Goal: Task Accomplishment & Management: Manage account settings

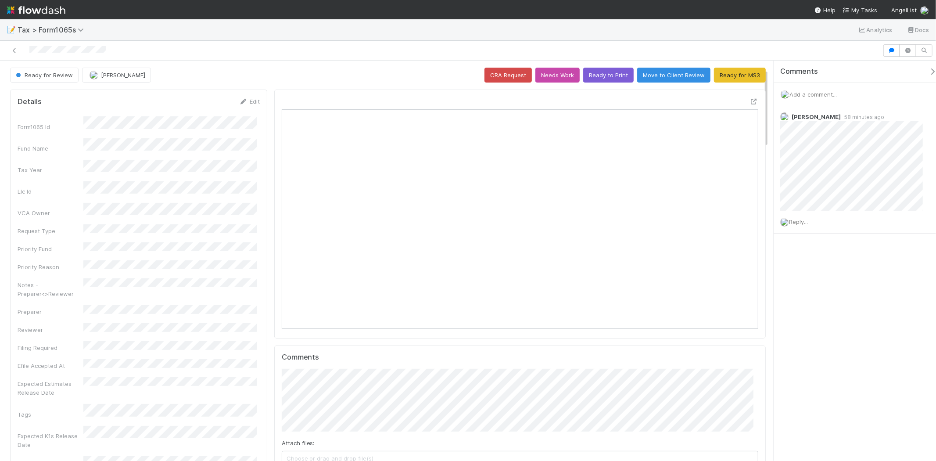
scroll to position [171, 464]
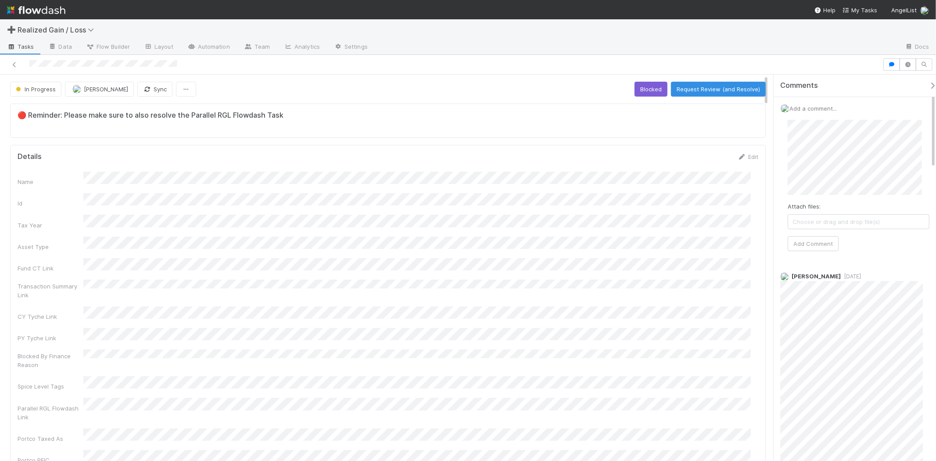
click at [821, 234] on div "Attach files: Choose or drag and drop file(s) Add Comment" at bounding box center [858, 185] width 142 height 131
click at [822, 237] on button "Add Comment" at bounding box center [812, 243] width 51 height 15
click at [699, 88] on button "Request Review (and Resolve)" at bounding box center [718, 89] width 95 height 15
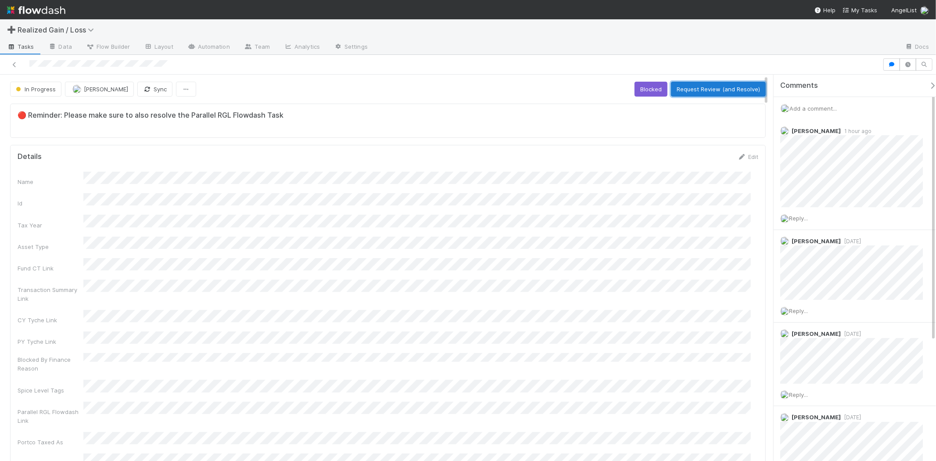
click at [694, 95] on button "Request Review (and Resolve)" at bounding box center [718, 89] width 95 height 15
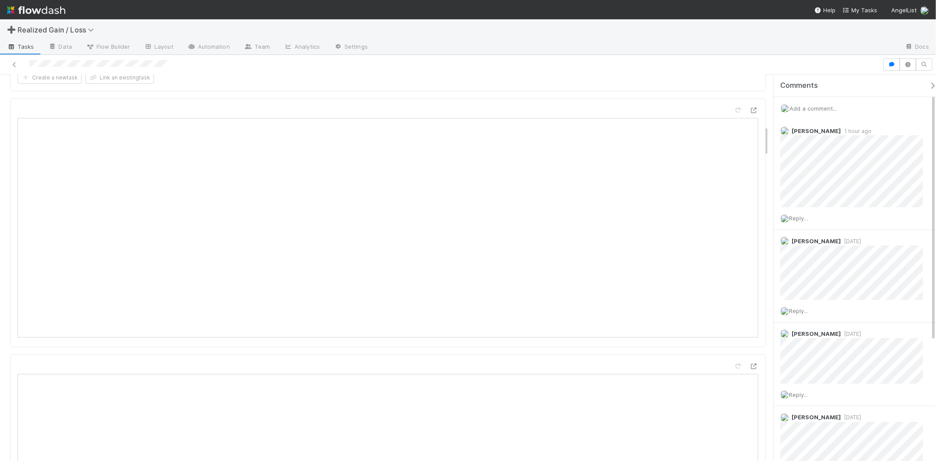
scroll to position [828, 0]
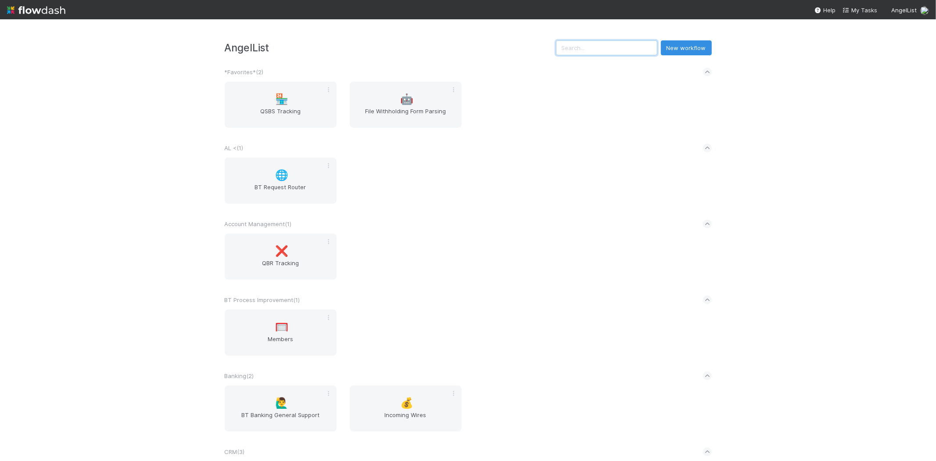
click at [600, 50] on input "text" at bounding box center [606, 47] width 101 height 15
click at [605, 41] on input "text" at bounding box center [606, 47] width 101 height 15
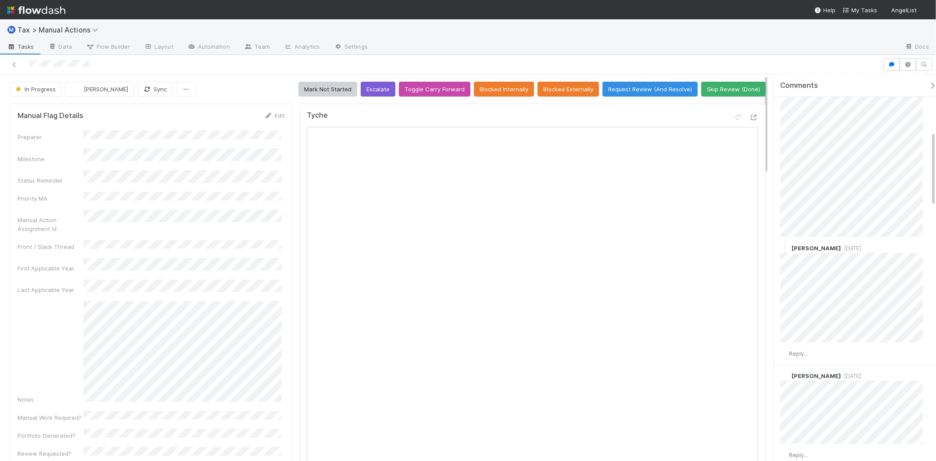
scroll to position [292, 0]
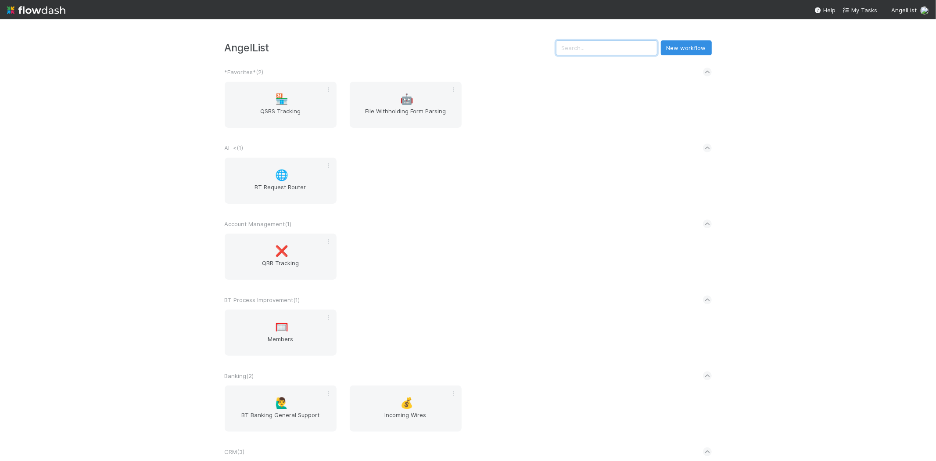
click at [600, 44] on input "text" at bounding box center [606, 47] width 101 height 15
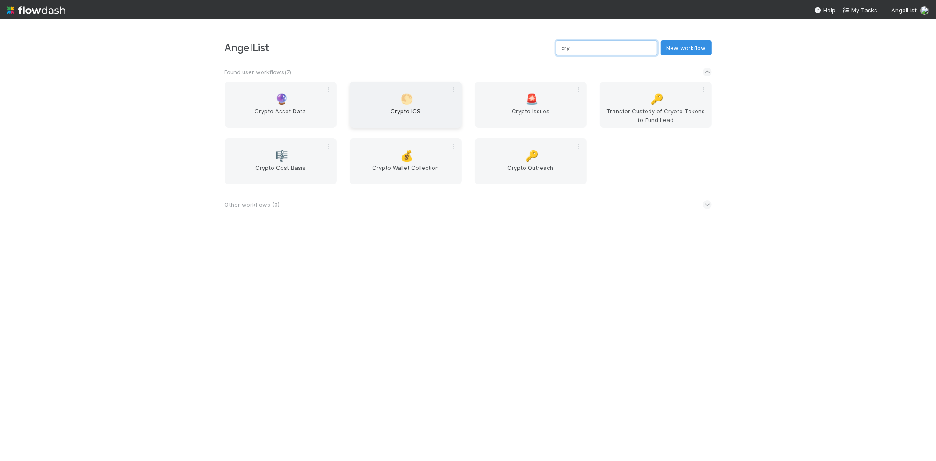
type input "cry"
click at [409, 108] on span "Crypto IOS" at bounding box center [405, 116] width 105 height 18
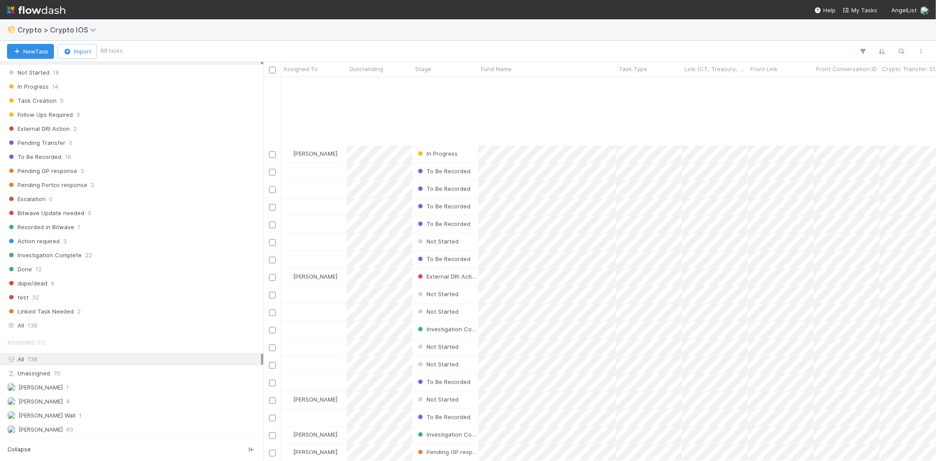
scroll to position [1168, 0]
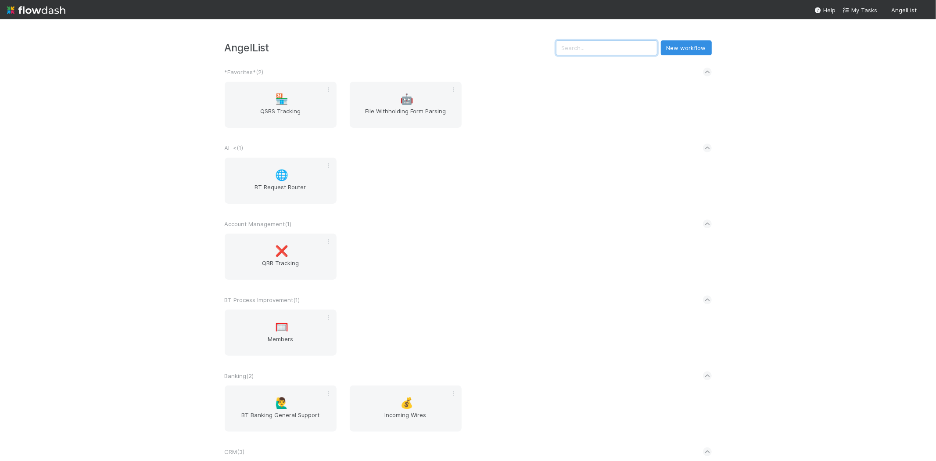
click at [616, 49] on input "text" at bounding box center [606, 47] width 101 height 15
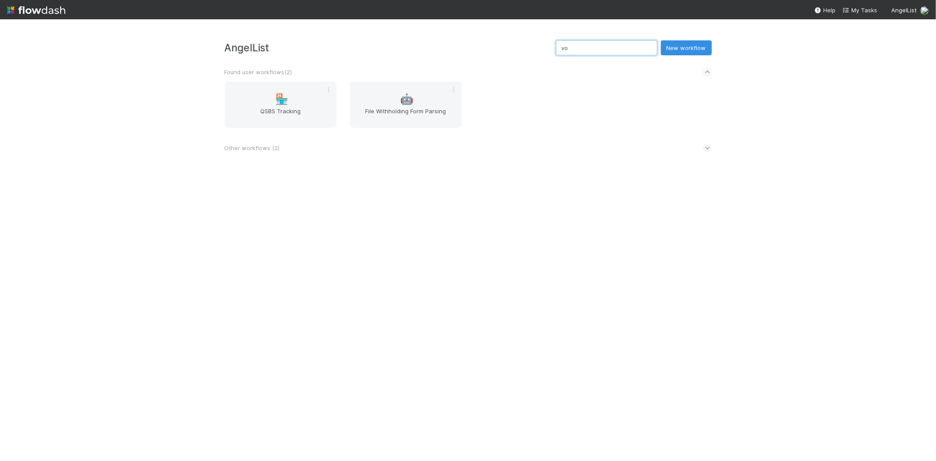
type input "v"
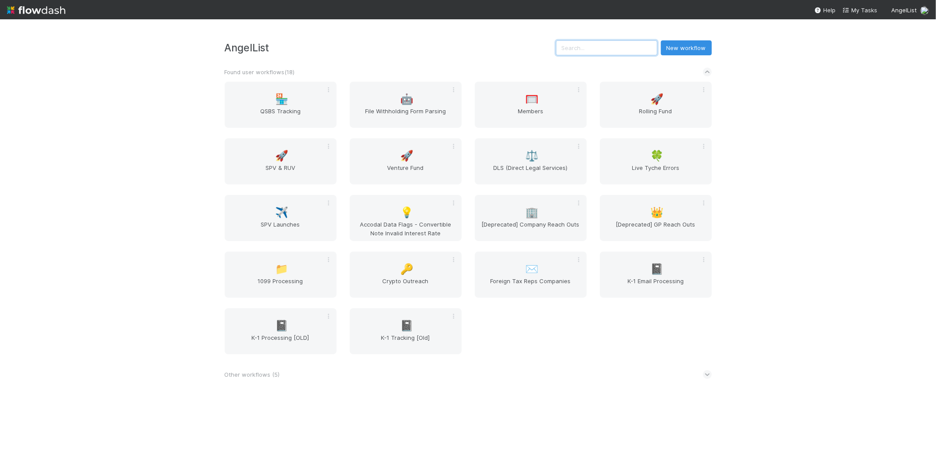
type input "c"
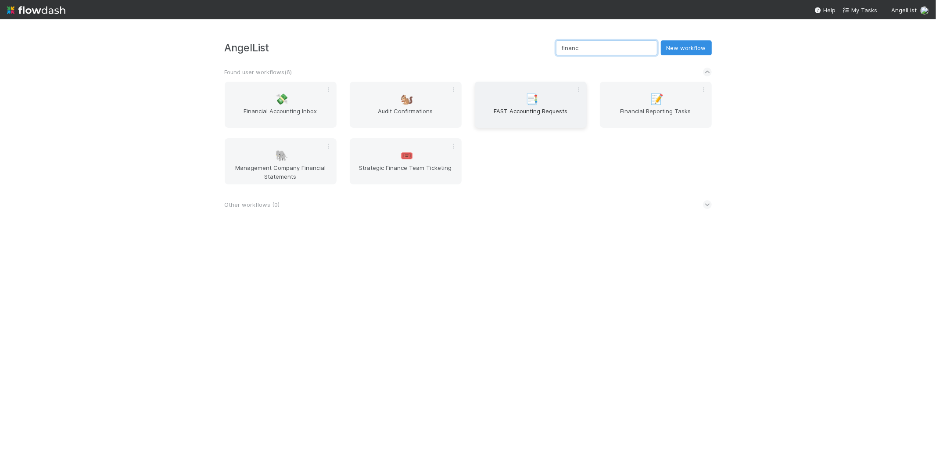
type input "financ"
click at [516, 102] on div "📑 FAST Accounting Requests" at bounding box center [531, 105] width 112 height 46
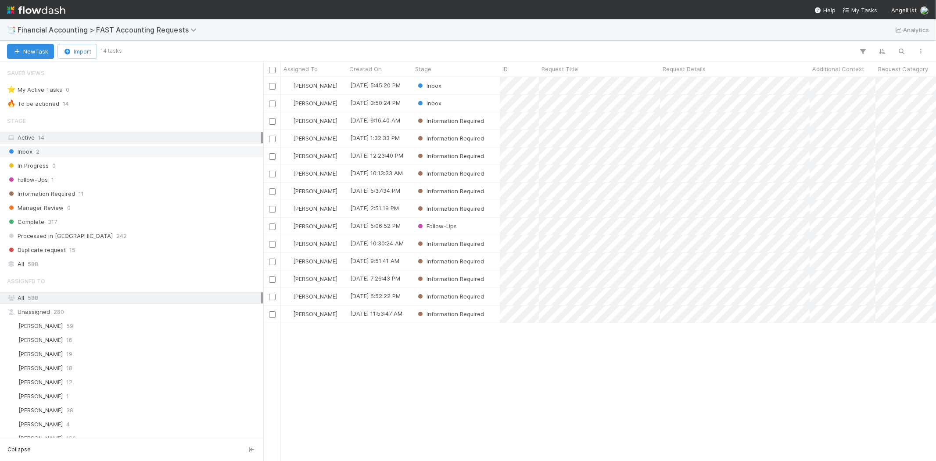
scroll to position [376, 665]
click at [94, 261] on div "All 588" at bounding box center [134, 263] width 254 height 11
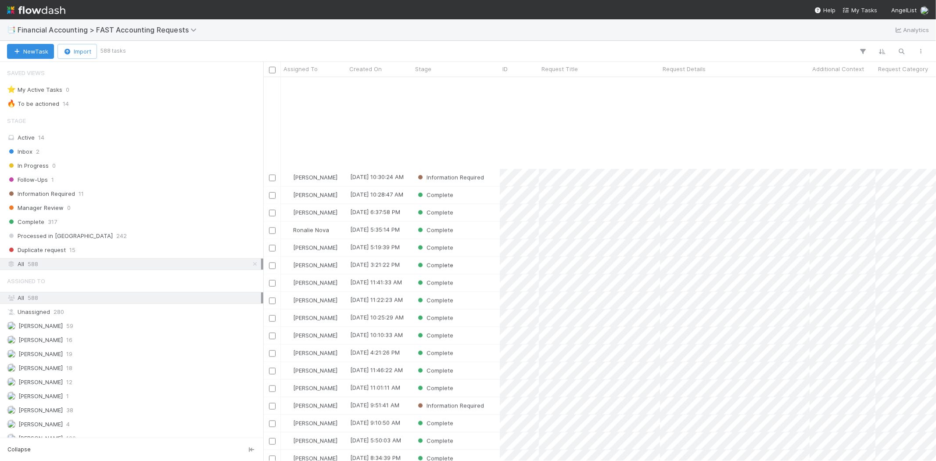
scroll to position [1072, 0]
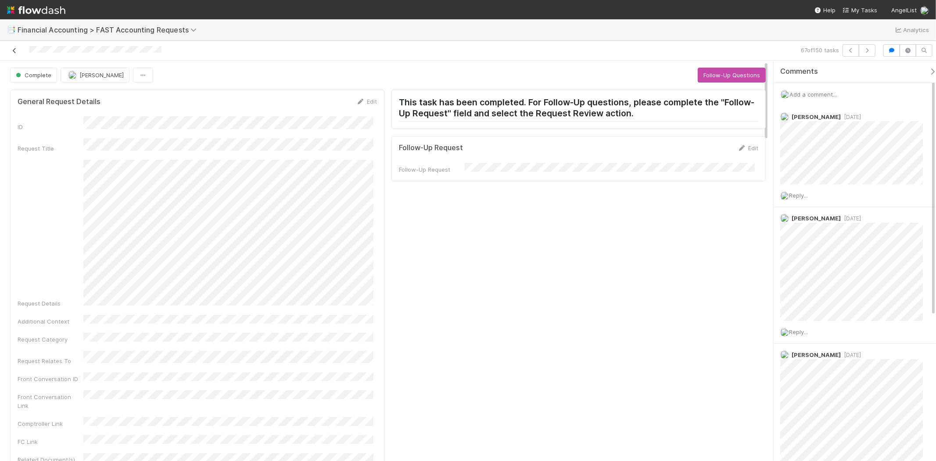
click at [11, 49] on icon at bounding box center [14, 51] width 9 height 6
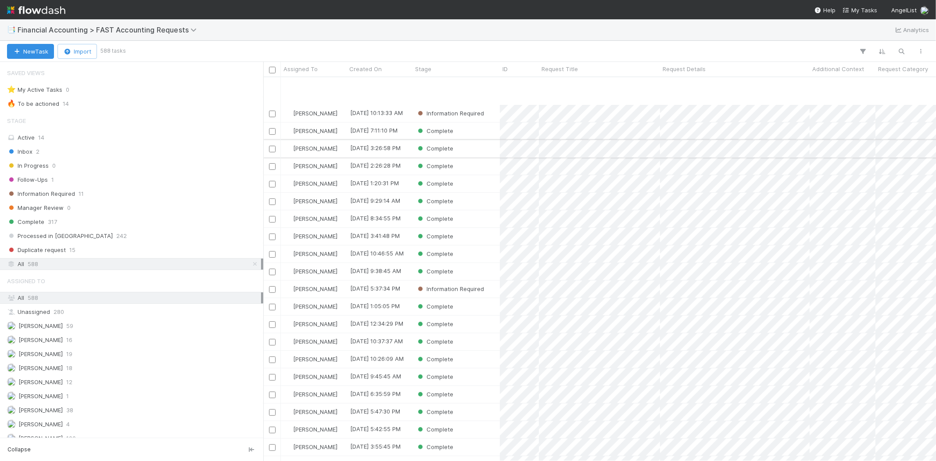
scroll to position [390, 0]
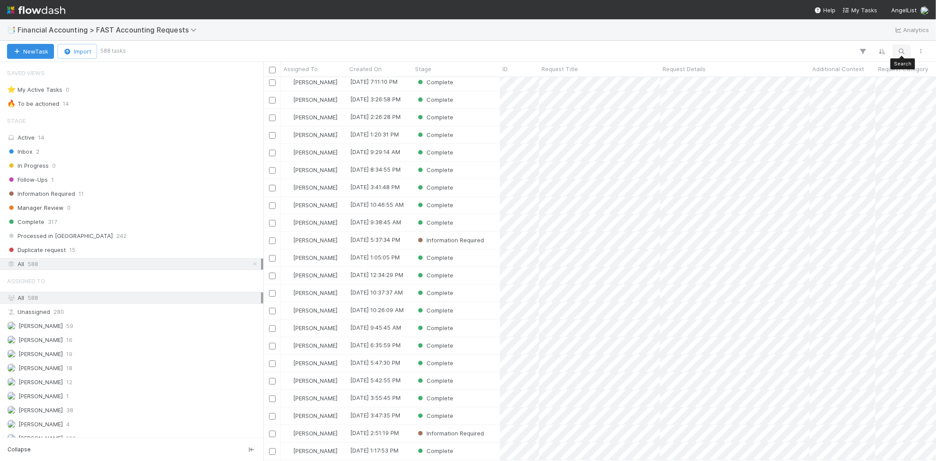
click at [904, 51] on icon "button" at bounding box center [901, 51] width 9 height 8
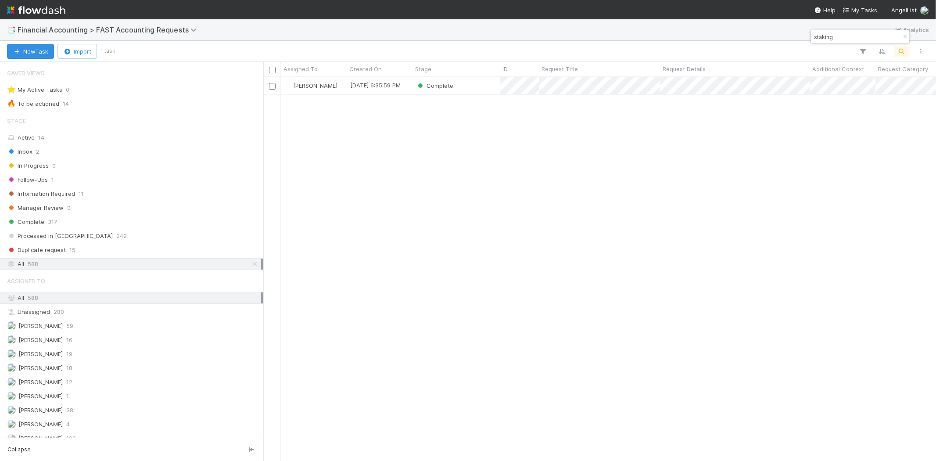
scroll to position [376, 665]
type input "staking"
click at [490, 85] on div "Complete" at bounding box center [455, 85] width 87 height 17
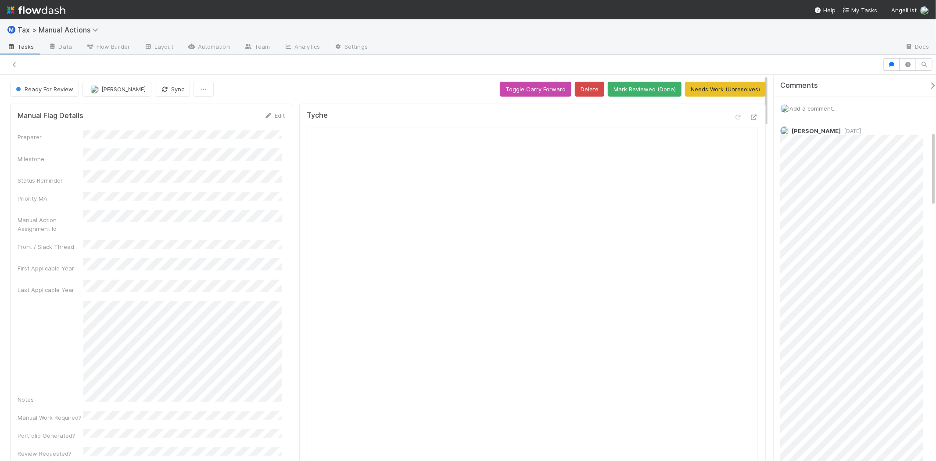
scroll to position [292, 0]
click at [68, 10] on nav "Help My Tasks AngelList" at bounding box center [468, 9] width 936 height 19
click at [53, 10] on img at bounding box center [36, 10] width 58 height 15
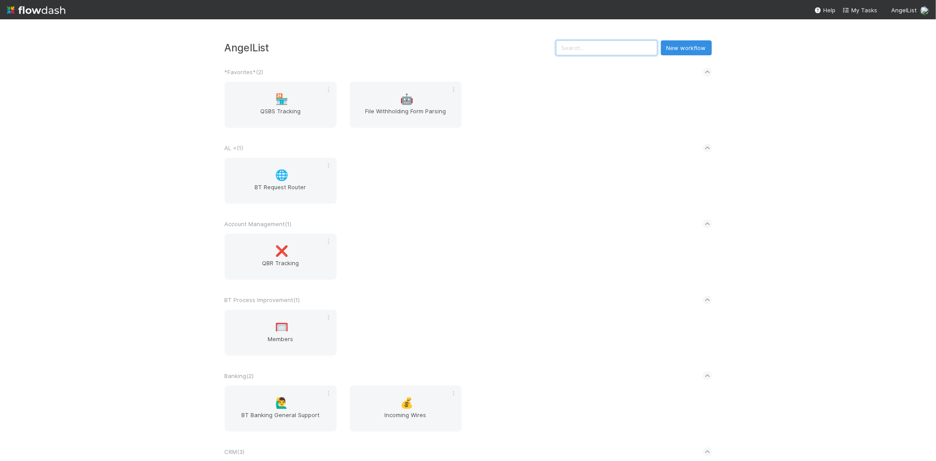
click at [605, 40] on input "text" at bounding box center [606, 47] width 101 height 15
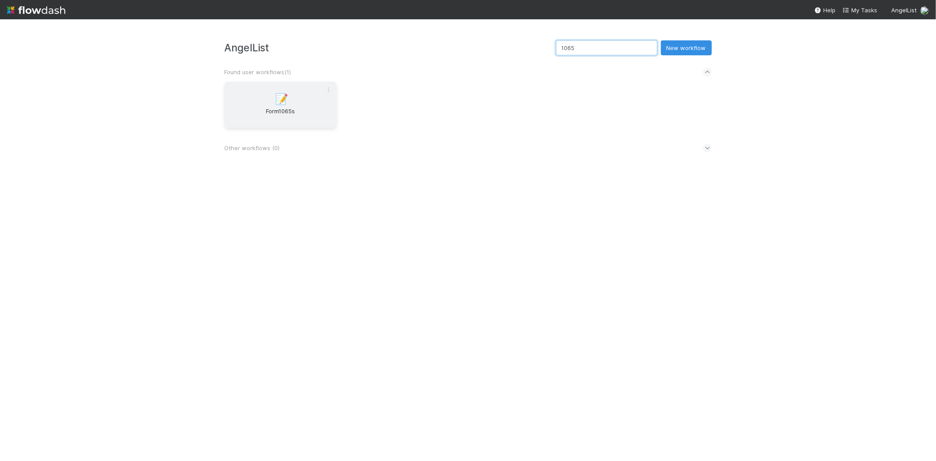
type input "1065"
click at [303, 97] on div "📝 Form1065s" at bounding box center [281, 105] width 112 height 46
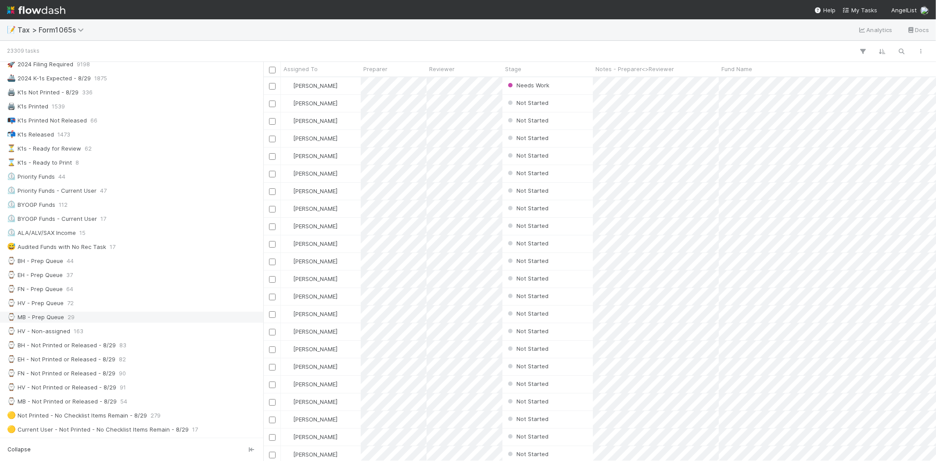
scroll to position [49, 0]
click at [93, 310] on div "⌚ MB - Prep Queue 29" at bounding box center [134, 307] width 254 height 11
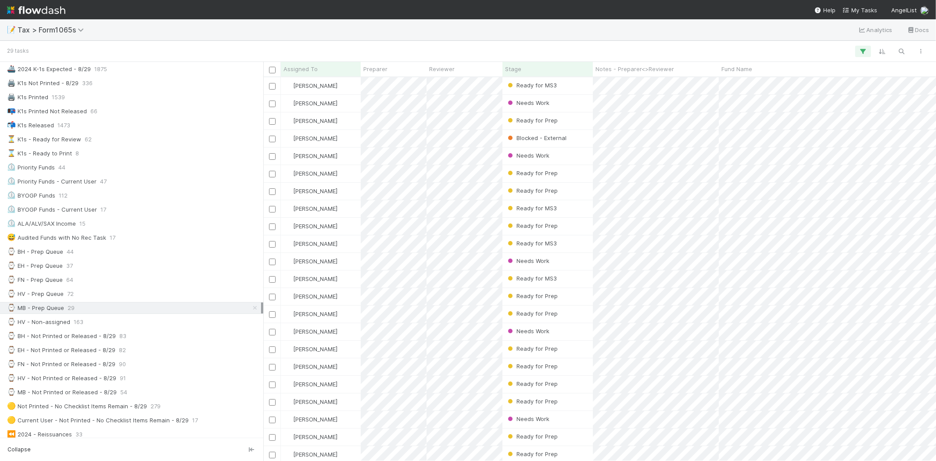
scroll to position [376, 665]
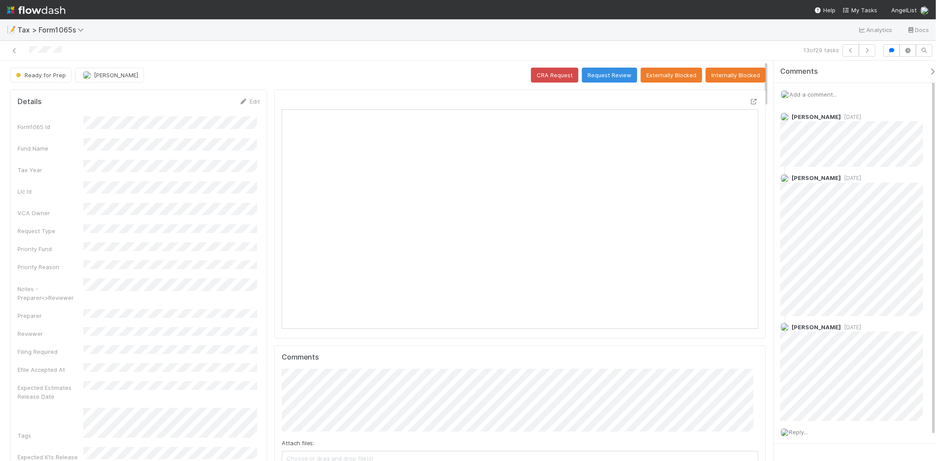
click at [24, 10] on img at bounding box center [36, 10] width 58 height 15
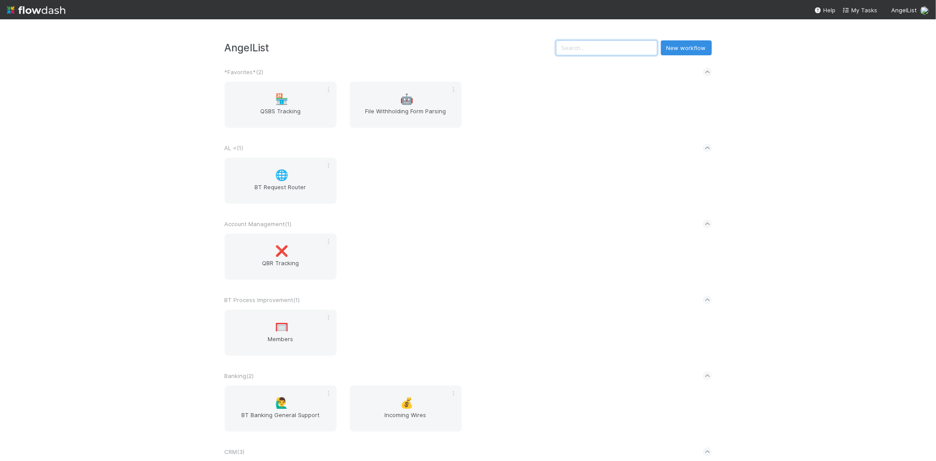
click at [605, 50] on input "text" at bounding box center [606, 47] width 101 height 15
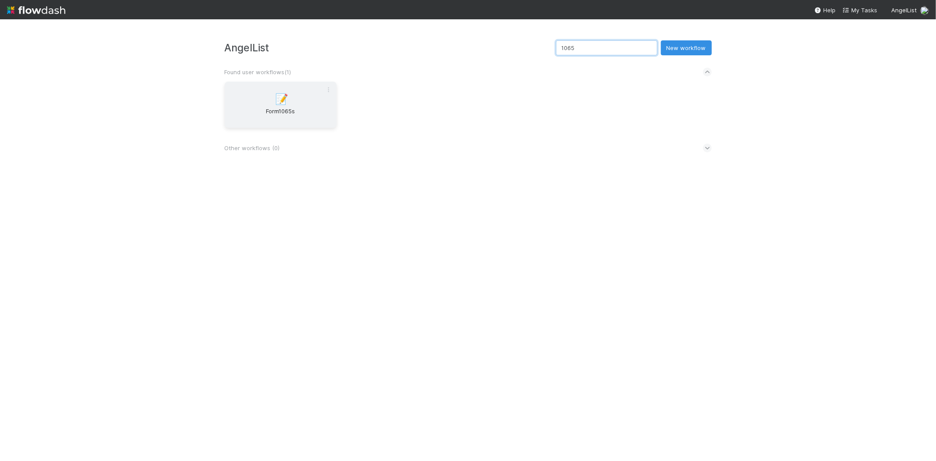
type input "1065"
click at [308, 102] on div "📝 Form1065s" at bounding box center [281, 105] width 112 height 46
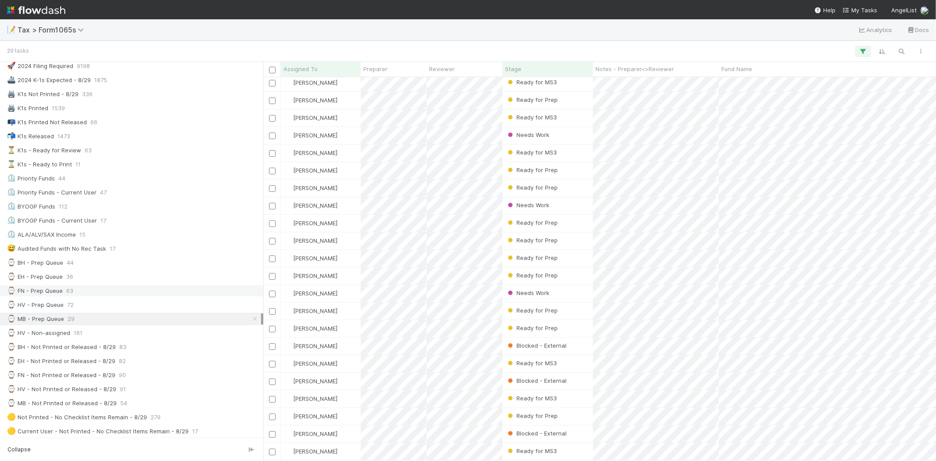
scroll to position [97, 0]
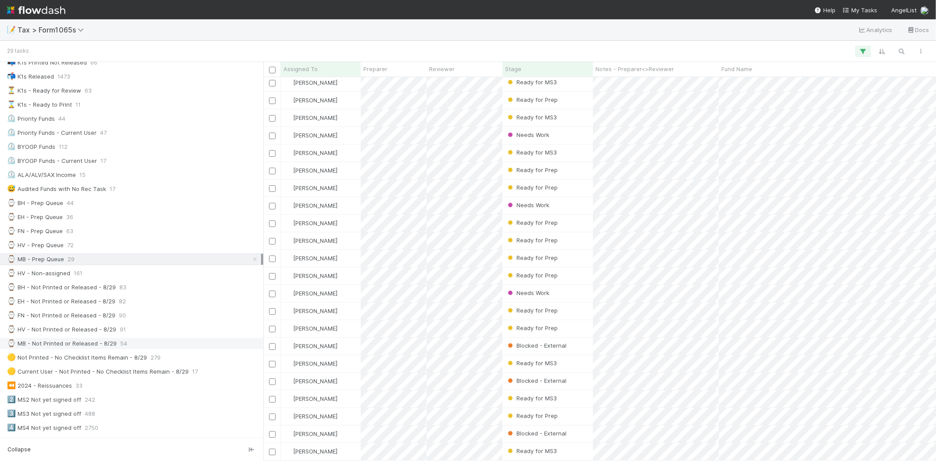
click at [100, 345] on div "⌚ MB - Not Printed or Released - 8/29" at bounding box center [62, 343] width 110 height 11
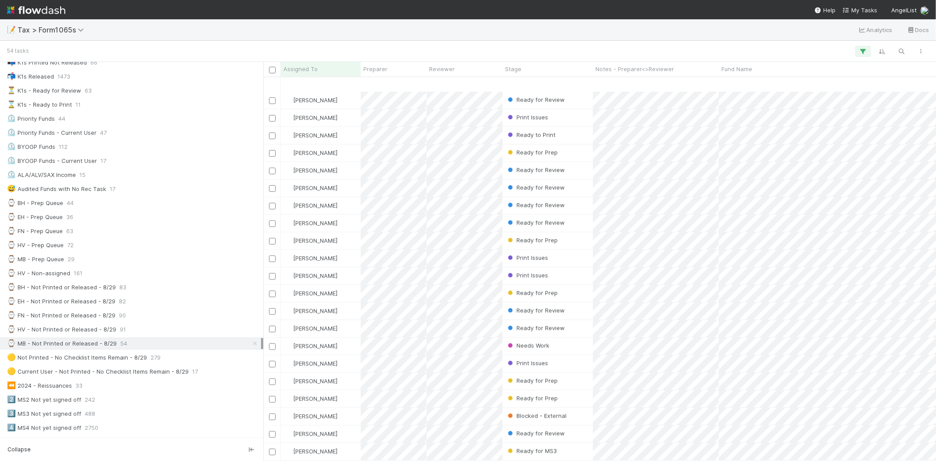
scroll to position [487, 0]
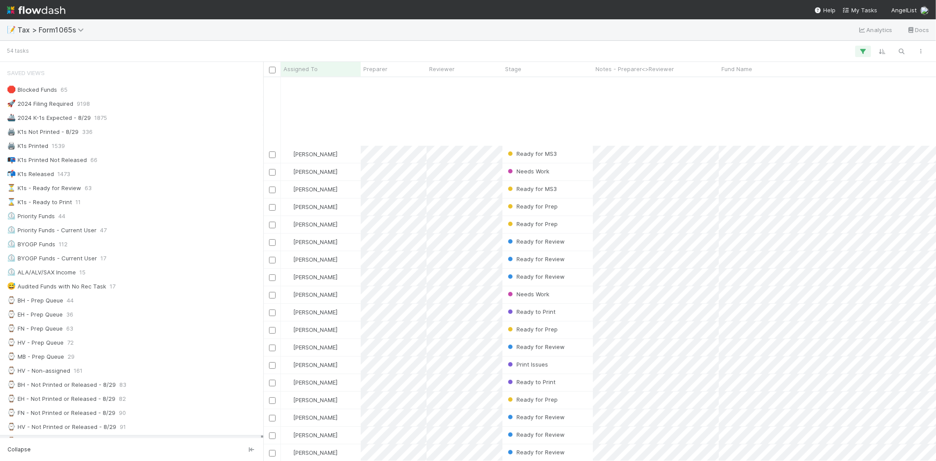
scroll to position [292, 0]
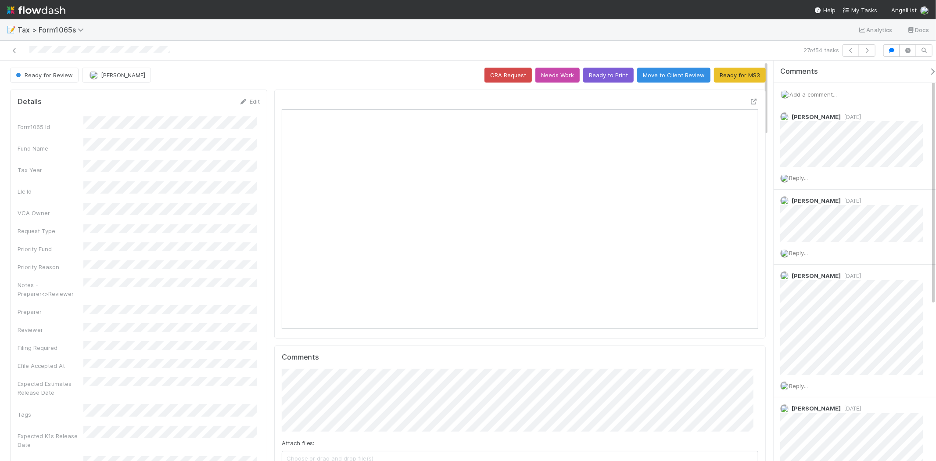
scroll to position [171, 464]
click at [13, 49] on icon at bounding box center [14, 51] width 9 height 6
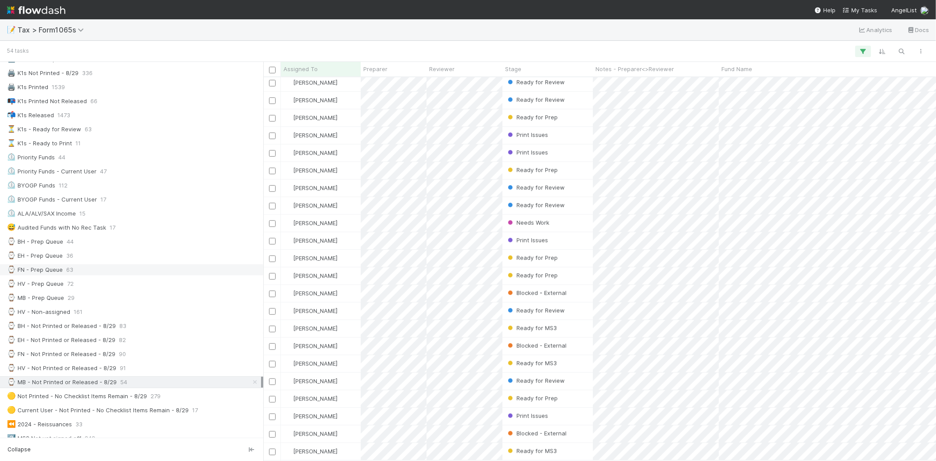
scroll to position [97, 0]
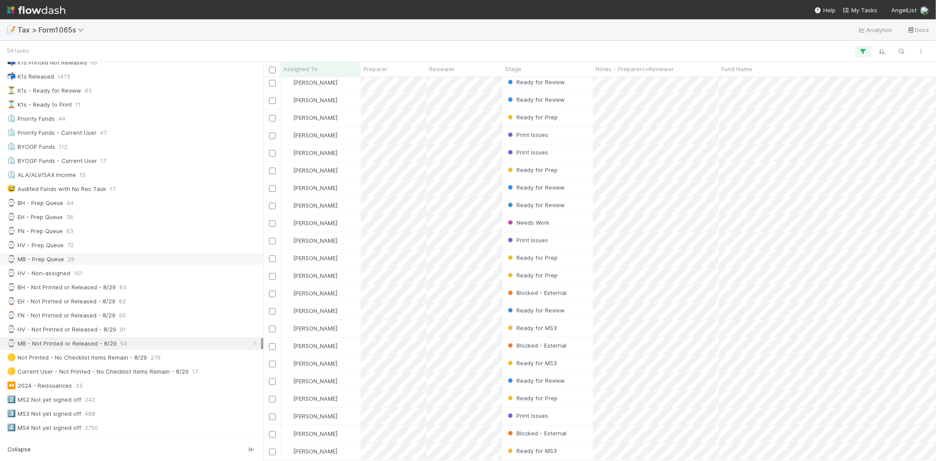
click at [86, 264] on div "⌚ MB - Prep Queue 29" at bounding box center [134, 259] width 254 height 11
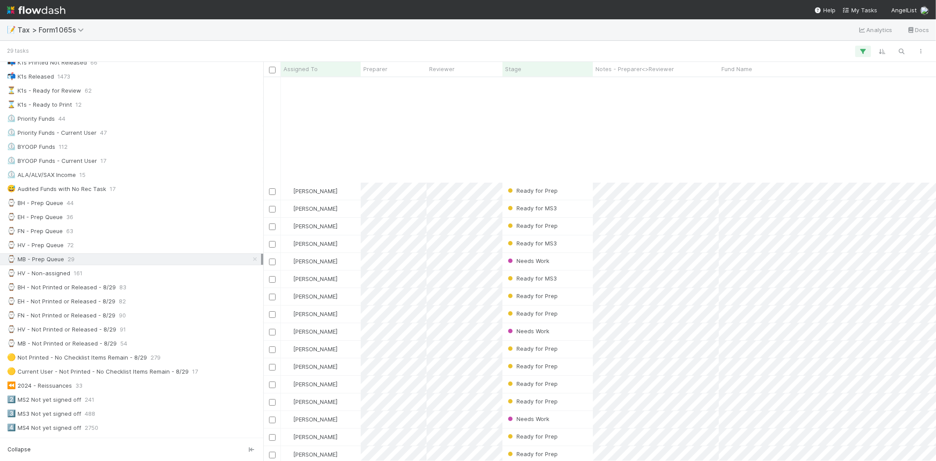
scroll to position [133, 0]
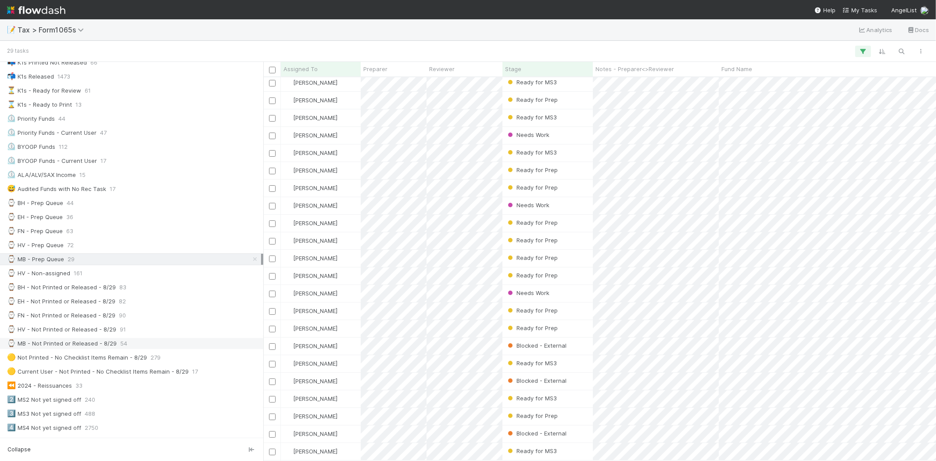
click at [104, 347] on div "⌚ MB - Not Printed or Released - 8/29" at bounding box center [62, 343] width 110 height 11
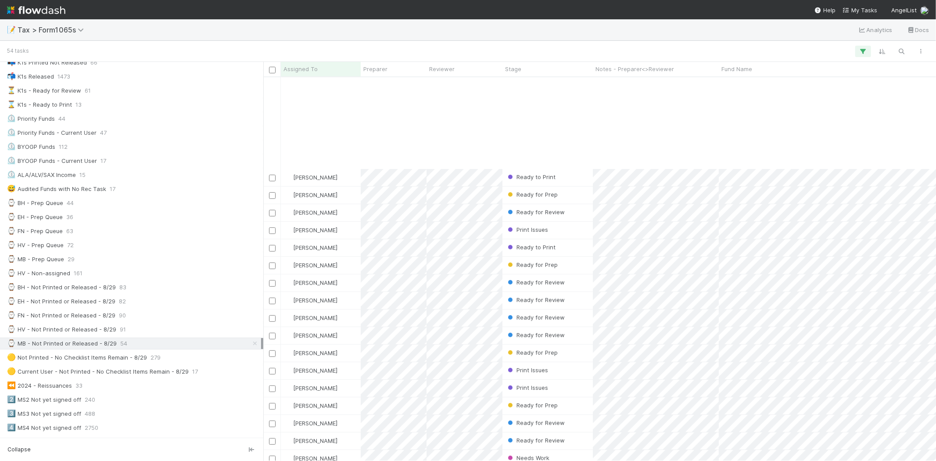
scroll to position [439, 0]
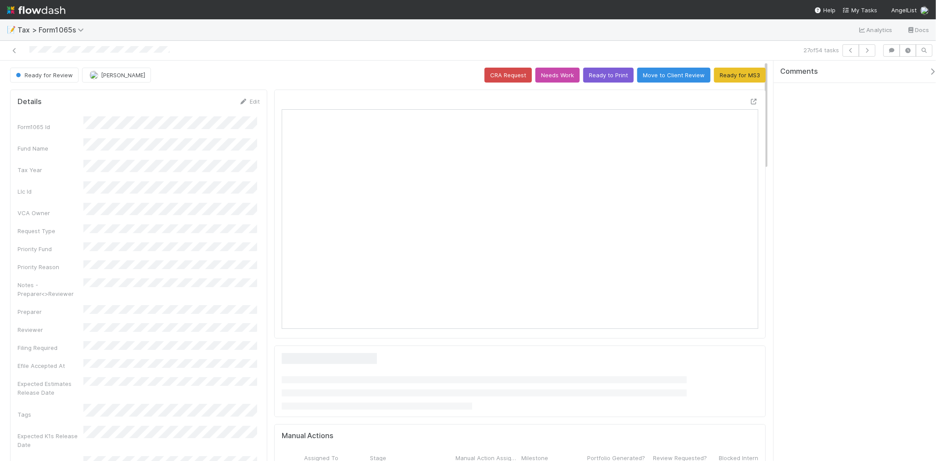
scroll to position [171, 464]
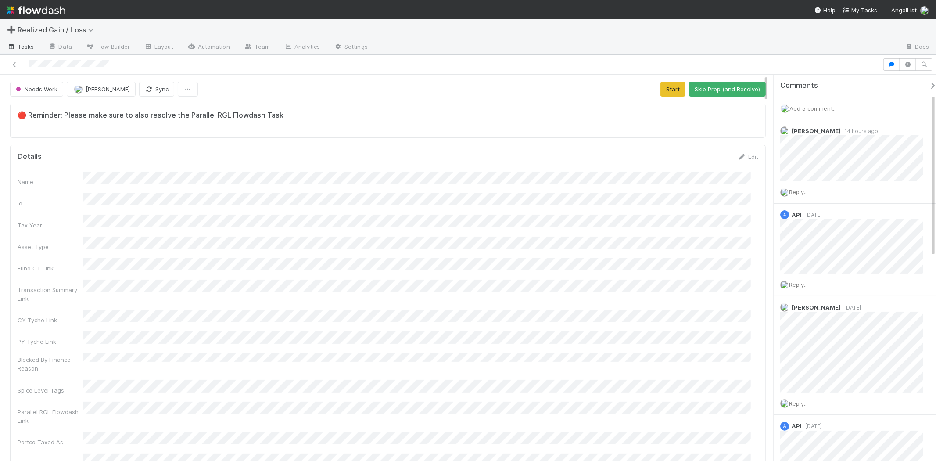
scroll to position [171, 726]
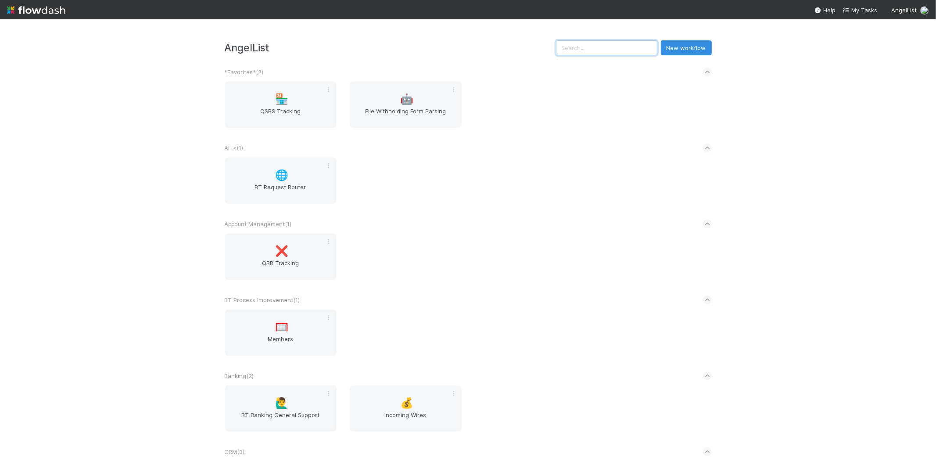
click at [615, 47] on input "text" at bounding box center [606, 47] width 101 height 15
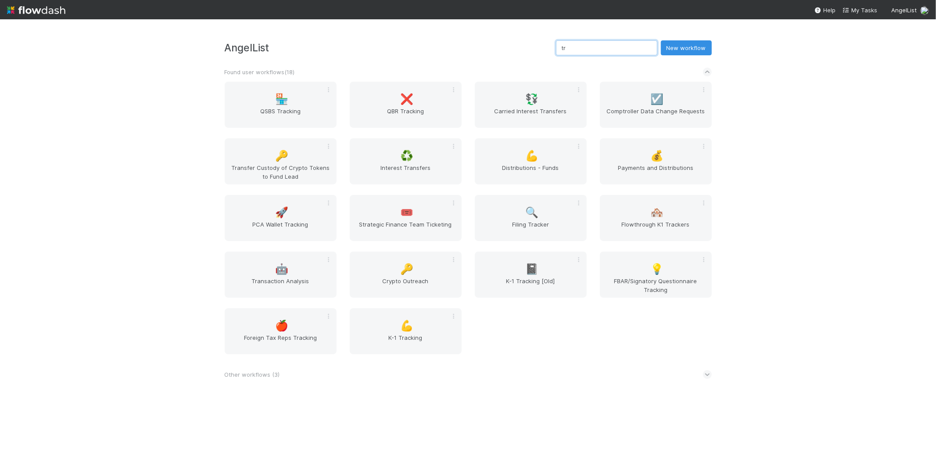
type input "t"
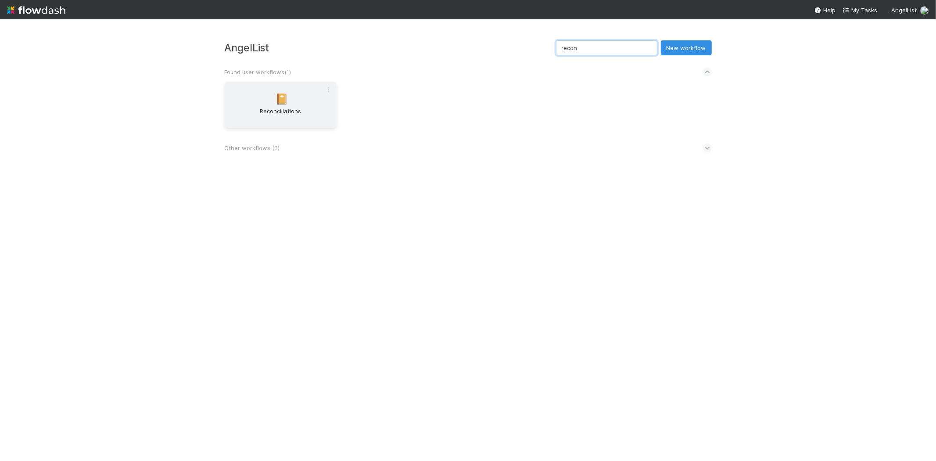
type input "recon"
click at [248, 104] on div "📔 Reconciliations" at bounding box center [281, 105] width 112 height 46
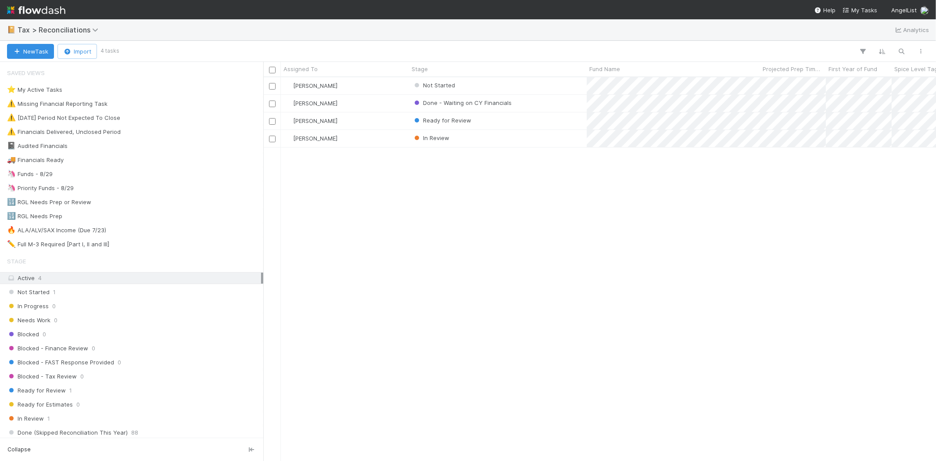
scroll to position [376, 665]
click at [79, 391] on div "Ready for Review 1" at bounding box center [134, 390] width 254 height 11
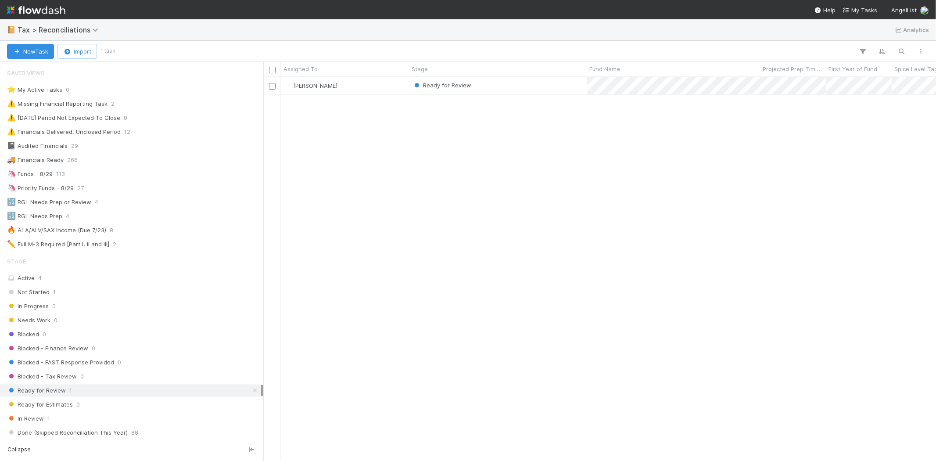
scroll to position [376, 665]
click at [133, 278] on div "Active 4" at bounding box center [134, 277] width 254 height 11
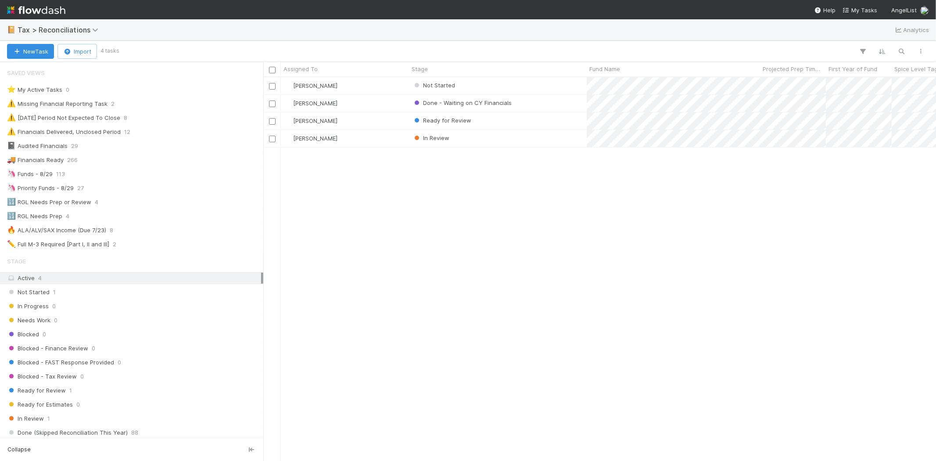
scroll to position [376, 665]
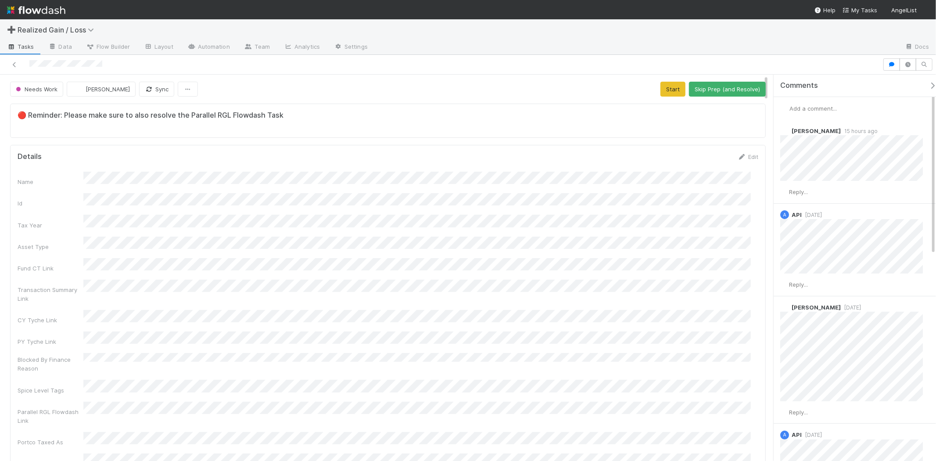
scroll to position [171, 726]
click at [805, 110] on span "Add a comment..." at bounding box center [812, 108] width 47 height 7
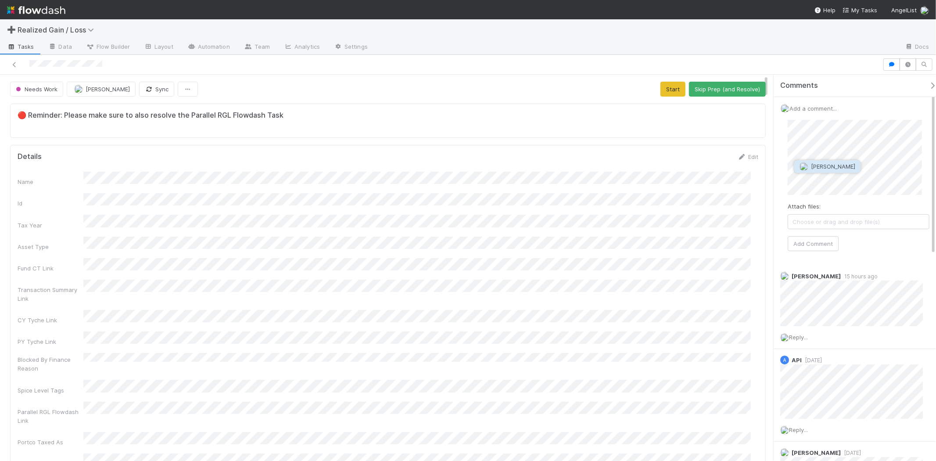
click at [828, 168] on span "[PERSON_NAME]" at bounding box center [833, 166] width 44 height 7
click at [824, 229] on div "Choose or drag and drop file(s)" at bounding box center [858, 221] width 142 height 15
click at [802, 242] on button "Add Comment" at bounding box center [812, 243] width 51 height 15
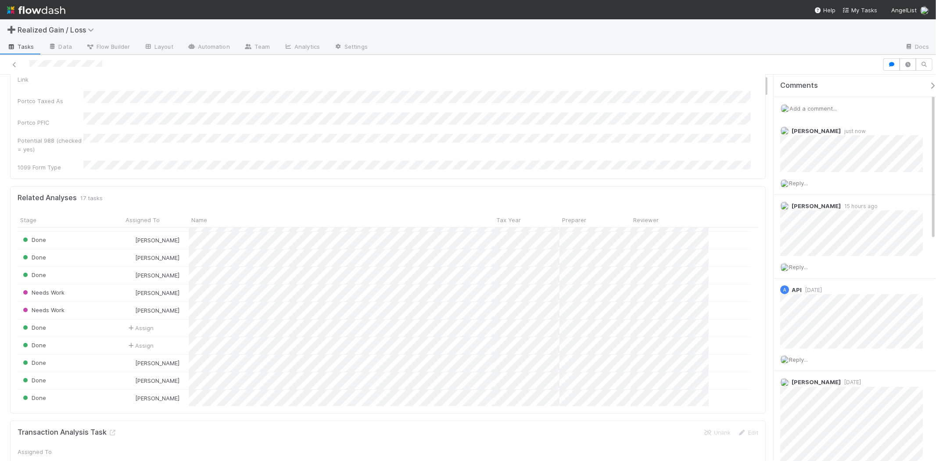
scroll to position [0, 0]
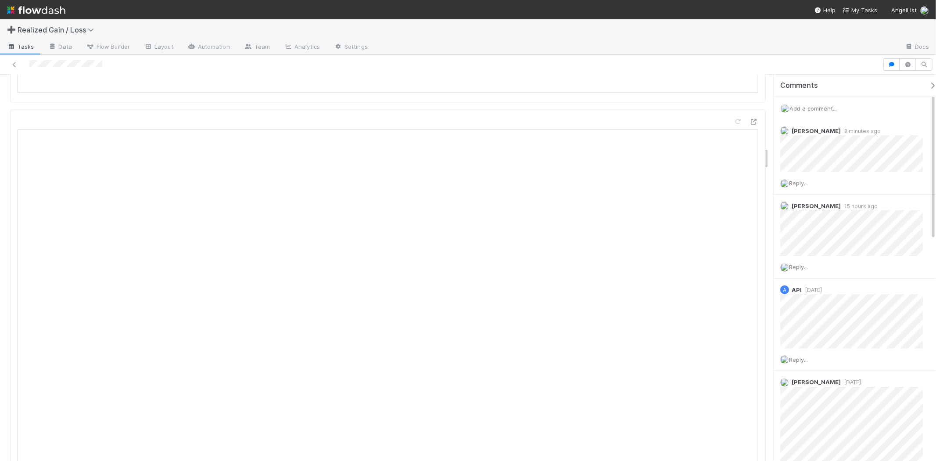
scroll to position [1218, 0]
click at [831, 109] on span "Add a comment..." at bounding box center [812, 108] width 47 height 7
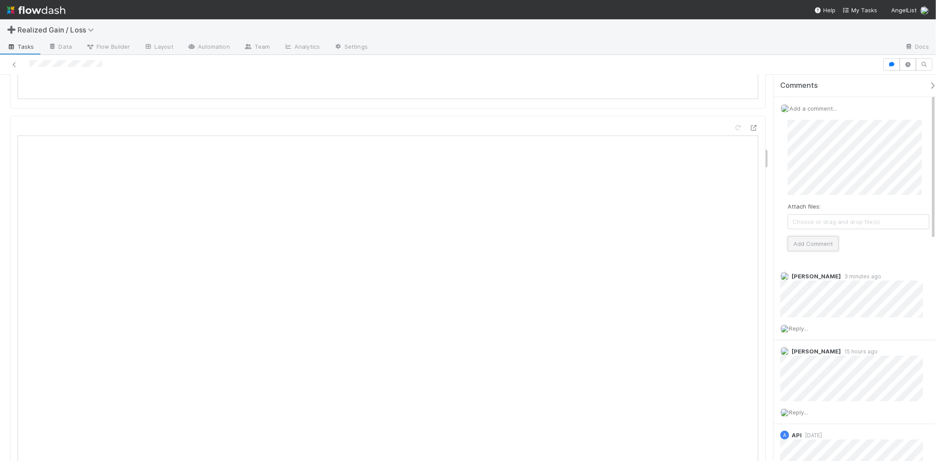
click at [822, 246] on button "Add Comment" at bounding box center [812, 243] width 51 height 15
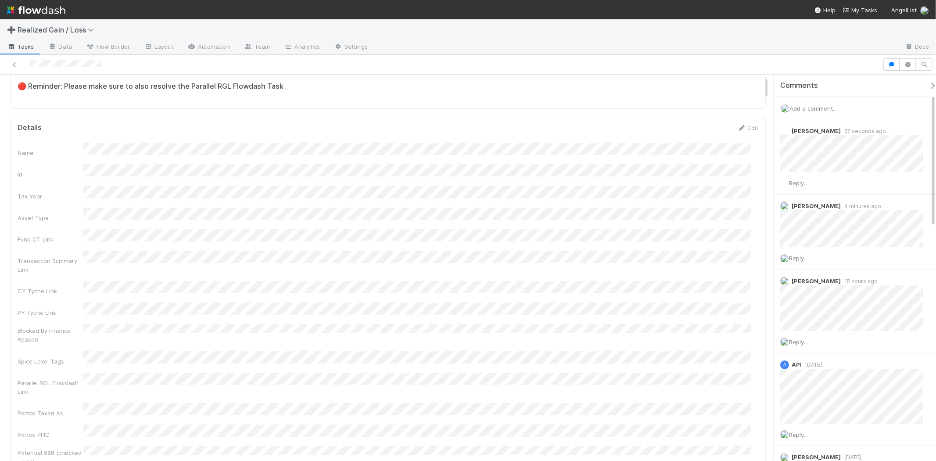
scroll to position [0, 0]
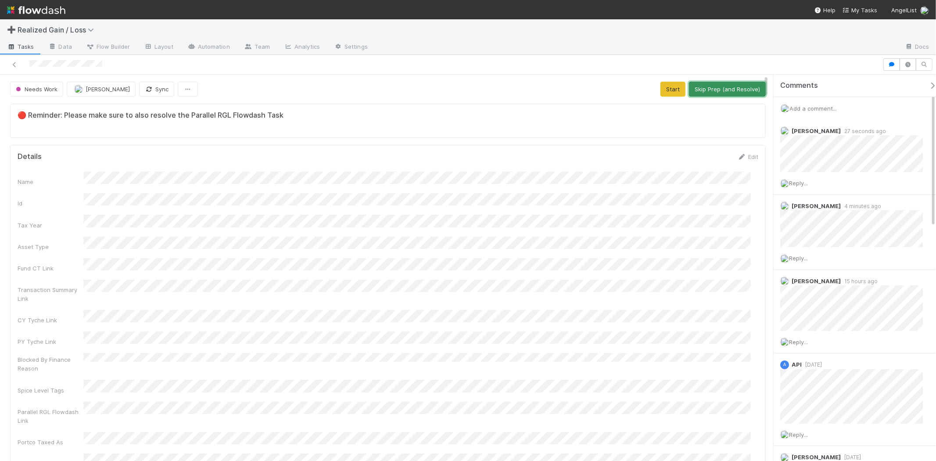
click at [698, 92] on button "Skip Prep (and Resolve)" at bounding box center [727, 89] width 77 height 15
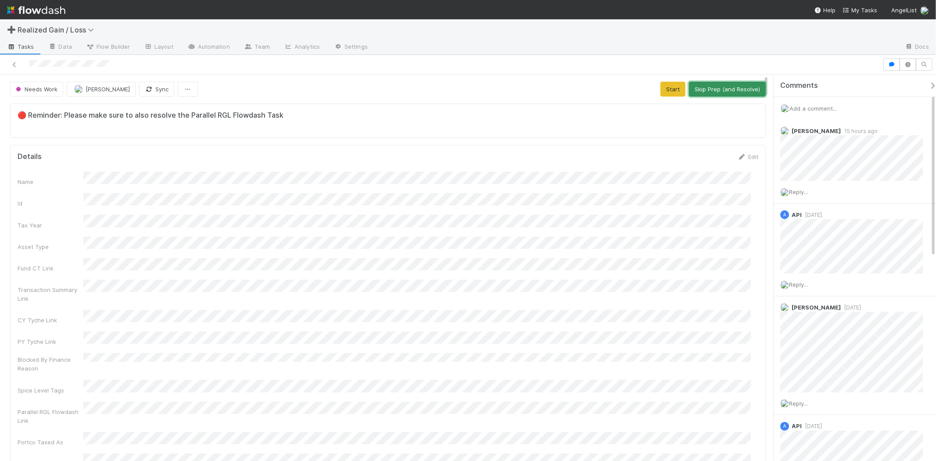
click at [716, 86] on button "Skip Prep (and Resolve)" at bounding box center [727, 89] width 77 height 15
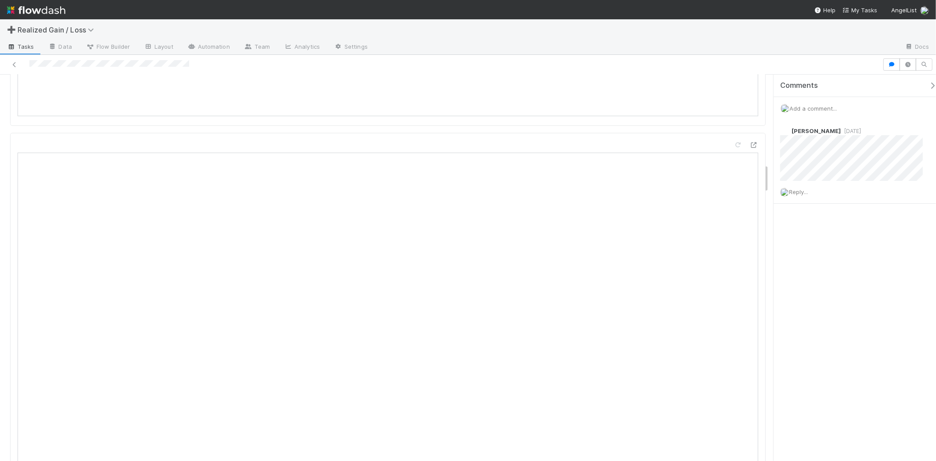
scroll to position [1160, 0]
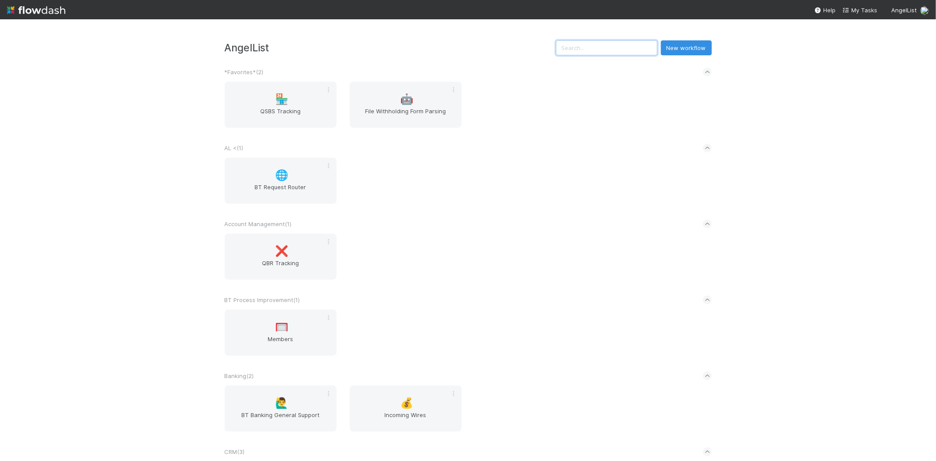
click at [642, 50] on input "text" at bounding box center [606, 47] width 101 height 15
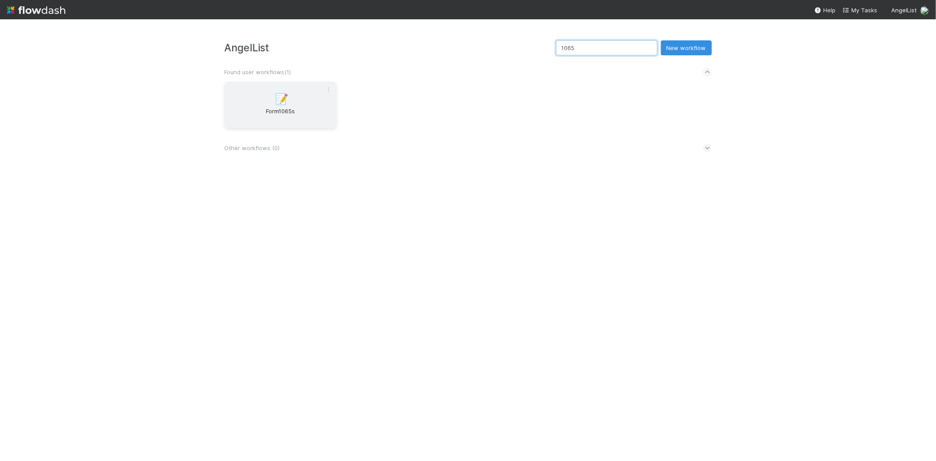
type input "1065"
click at [268, 105] on div "📝 Form1065s" at bounding box center [281, 105] width 112 height 46
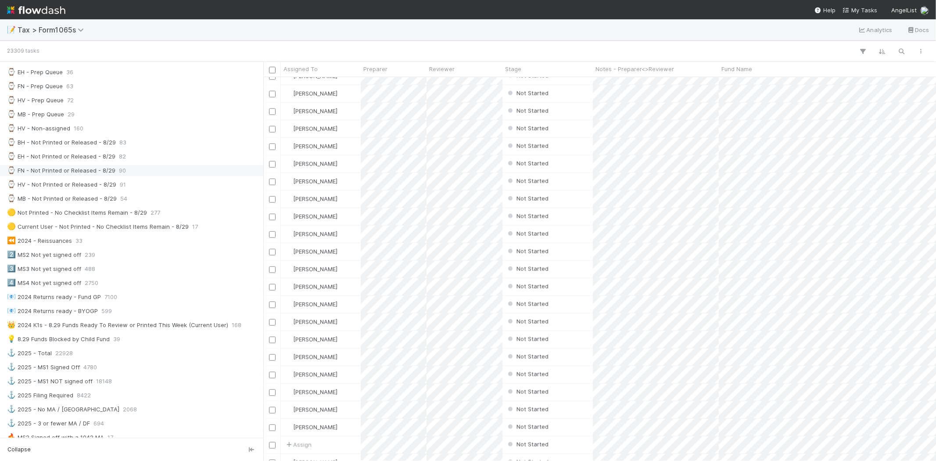
scroll to position [243, 0]
click at [81, 125] on span "160" at bounding box center [79, 127] width 10 height 11
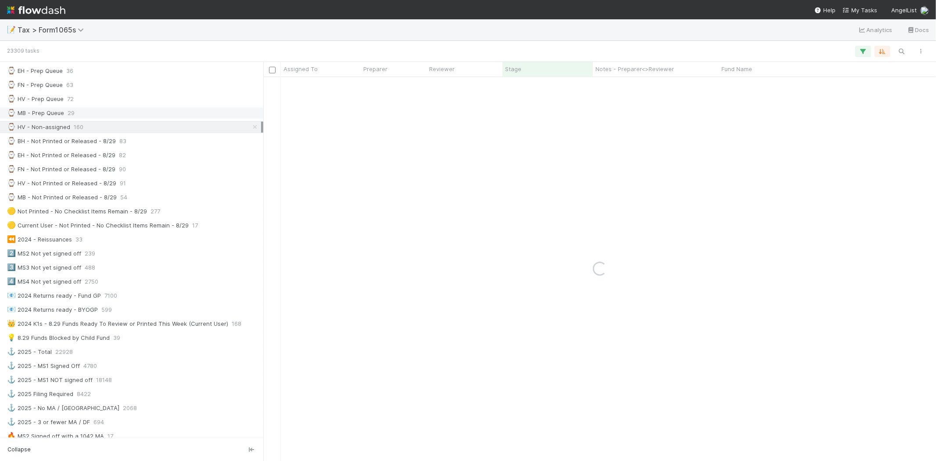
click at [59, 115] on div "⌚ MB - Prep Queue" at bounding box center [35, 112] width 57 height 11
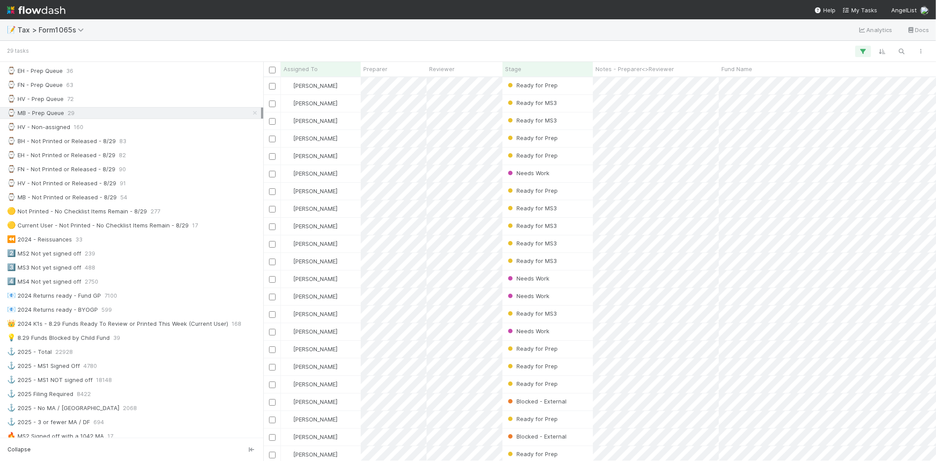
click at [56, 118] on div "⌚ MB - Prep Queue" at bounding box center [35, 112] width 57 height 11
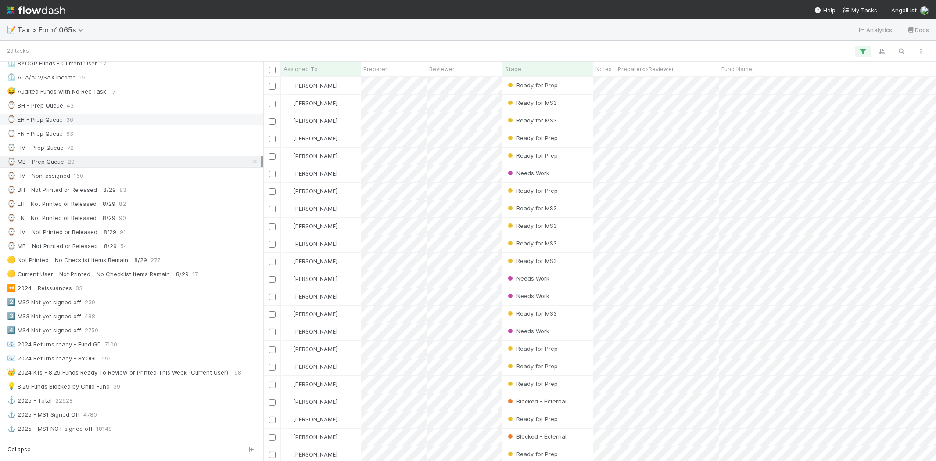
scroll to position [376, 665]
click at [55, 100] on div "⌚ BH - Prep Queue 43" at bounding box center [131, 106] width 263 height 12
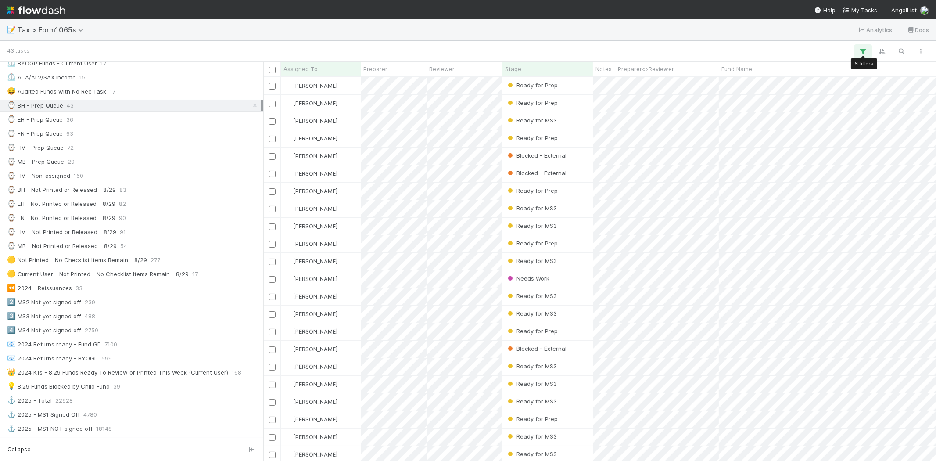
click at [864, 47] on icon "button" at bounding box center [863, 51] width 9 height 8
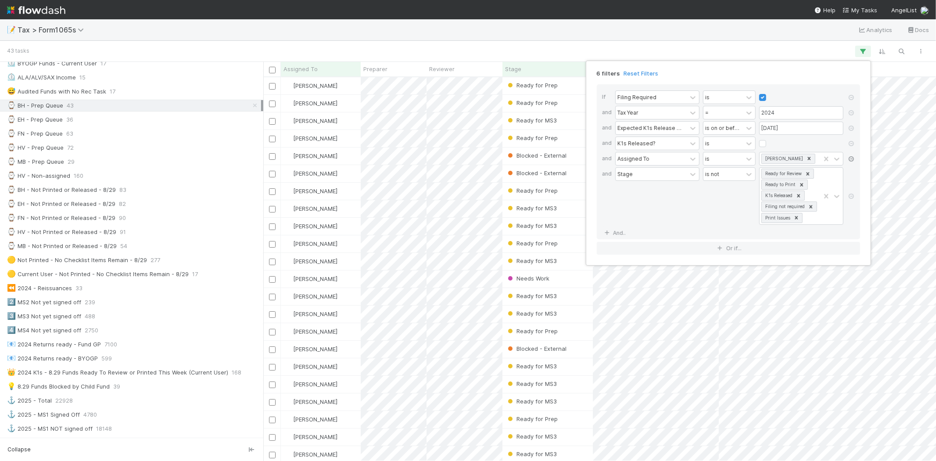
click at [850, 160] on icon at bounding box center [851, 158] width 9 height 5
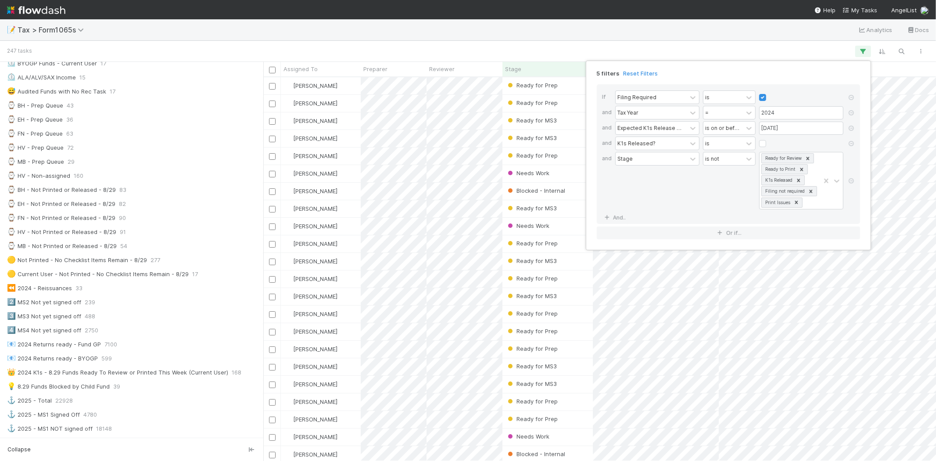
scroll to position [376, 665]
click at [650, 39] on div "5 filters Reset Filters If Filing Required is and Tax Year = 2024 and Expected …" at bounding box center [468, 230] width 936 height 461
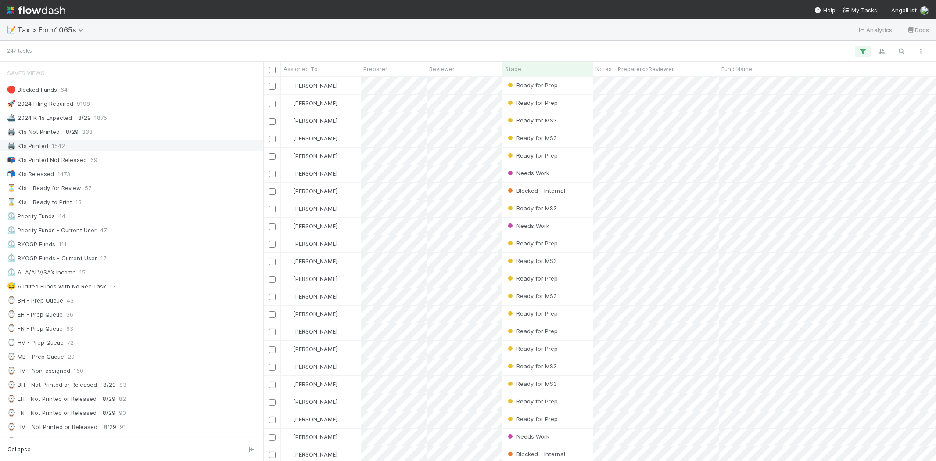
scroll to position [49, 0]
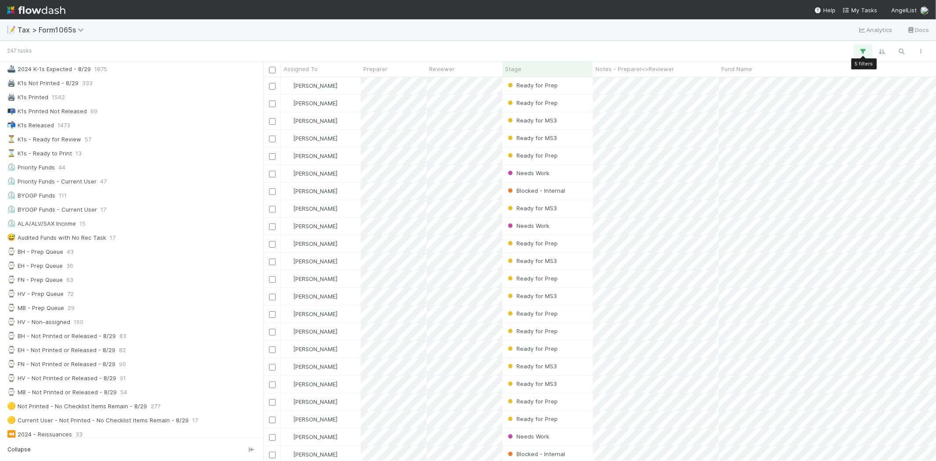
click at [860, 54] on icon "button" at bounding box center [863, 51] width 9 height 8
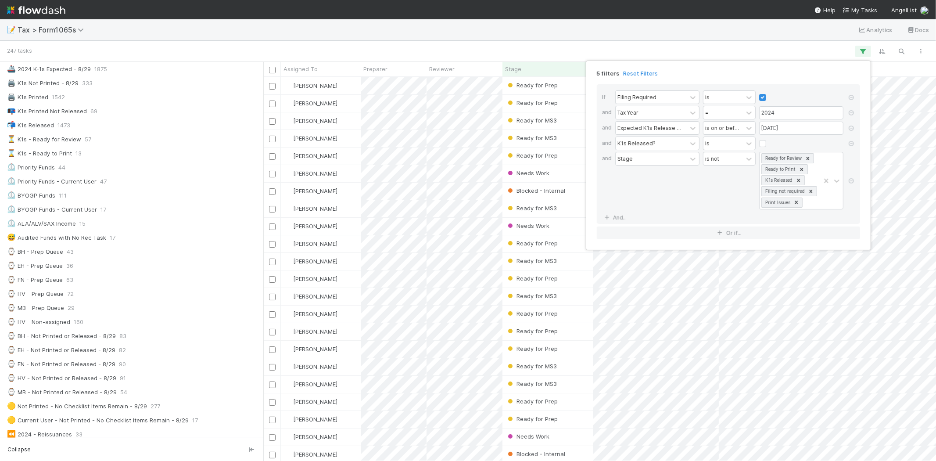
click at [672, 48] on div "5 filters Reset Filters If Filing Required is and Tax Year = 2024 and Expected …" at bounding box center [468, 230] width 936 height 461
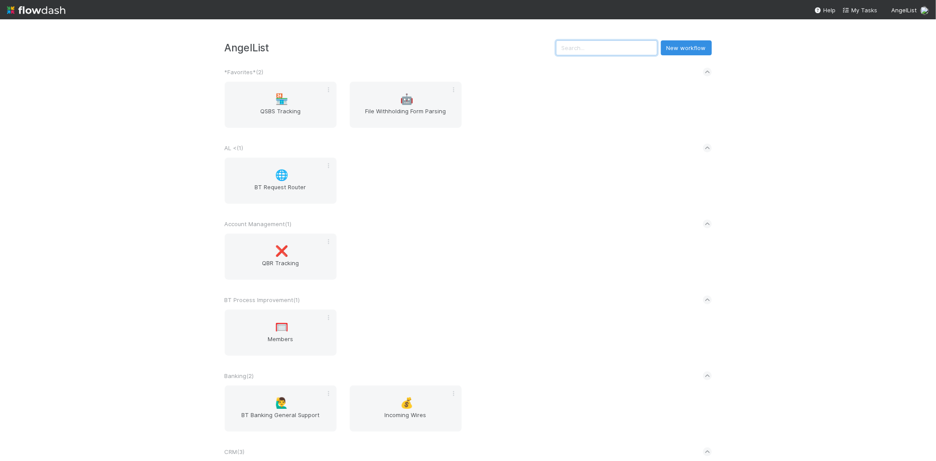
click at [586, 48] on input "text" at bounding box center [606, 47] width 101 height 15
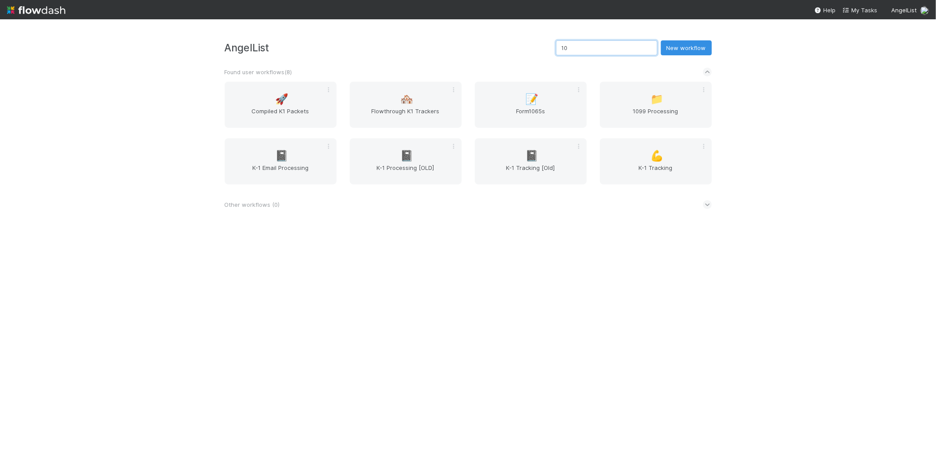
type input "1"
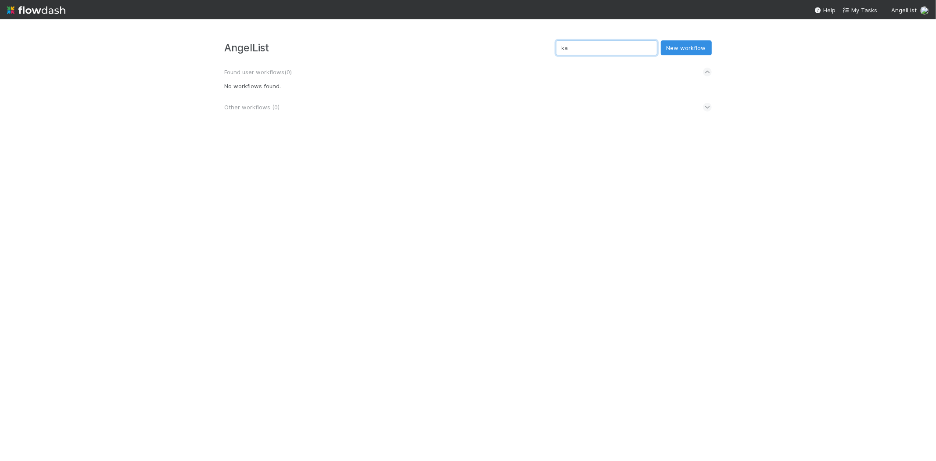
type input "k"
type input "065"
click at [268, 112] on span "Form1065s" at bounding box center [280, 116] width 105 height 18
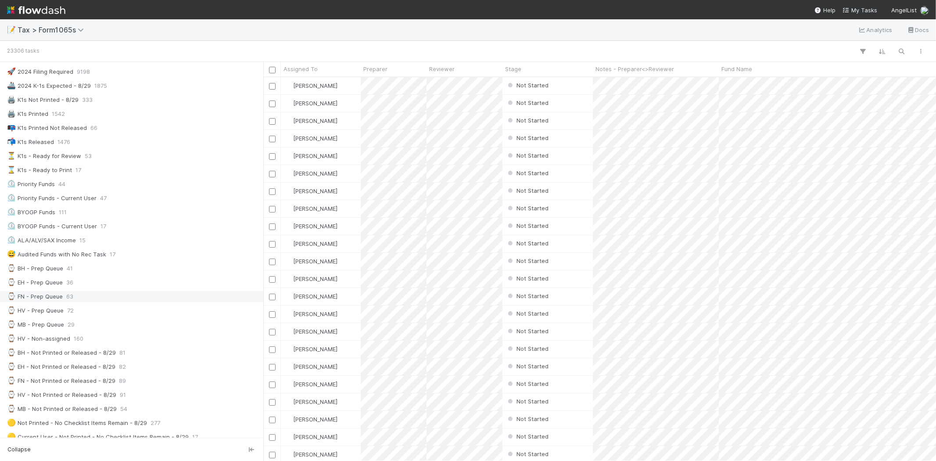
scroll to position [49, 0]
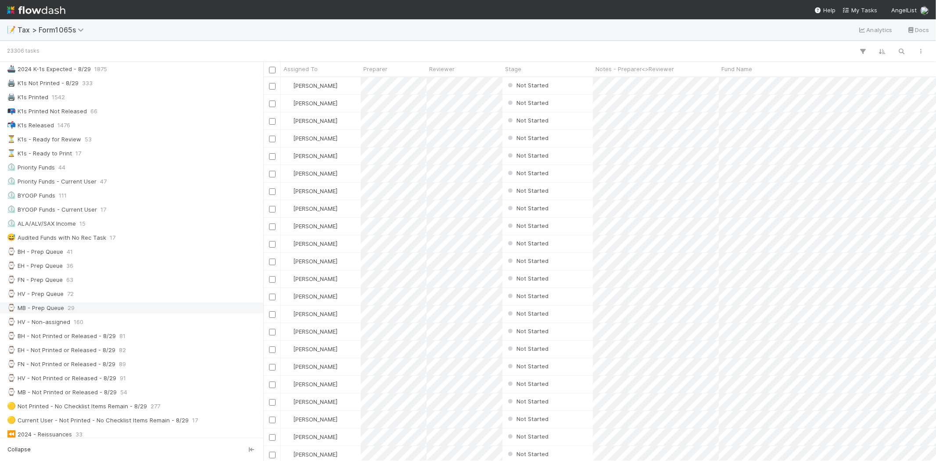
click at [69, 309] on span "29" at bounding box center [71, 307] width 7 height 11
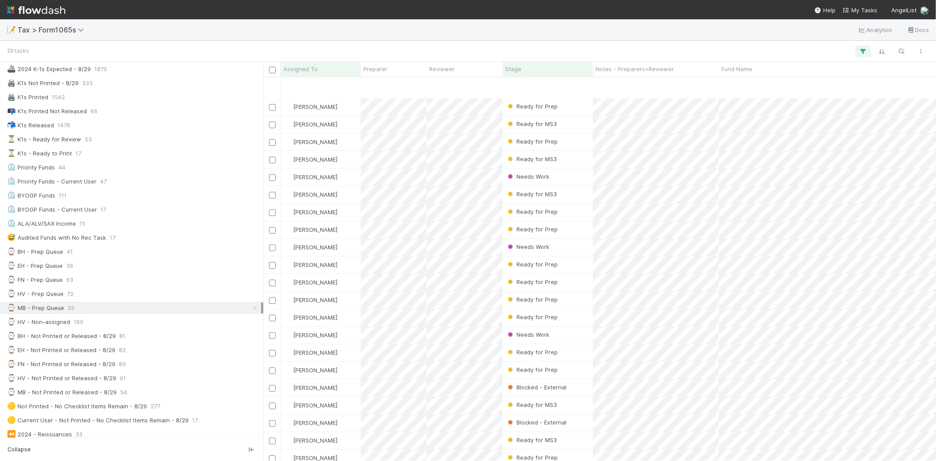
scroll to position [133, 0]
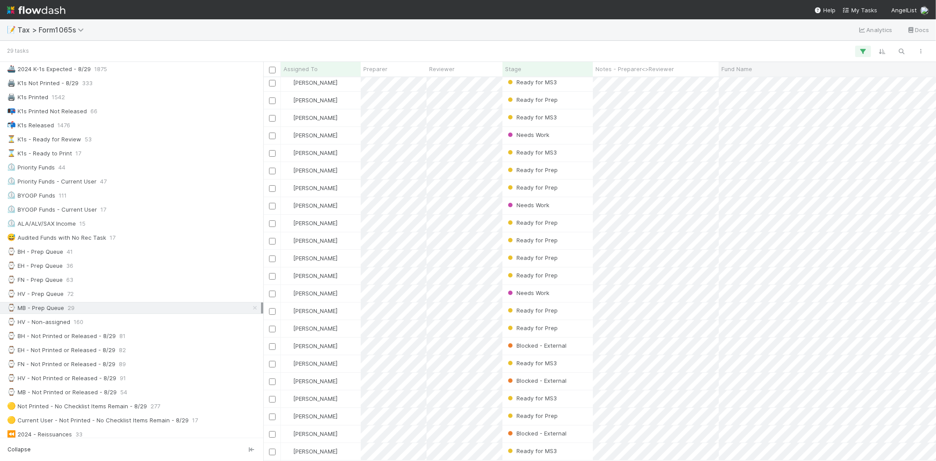
click at [740, 68] on span "Fund Name" at bounding box center [736, 68] width 31 height 9
click at [739, 85] on div "Sort A → Z" at bounding box center [772, 85] width 100 height 13
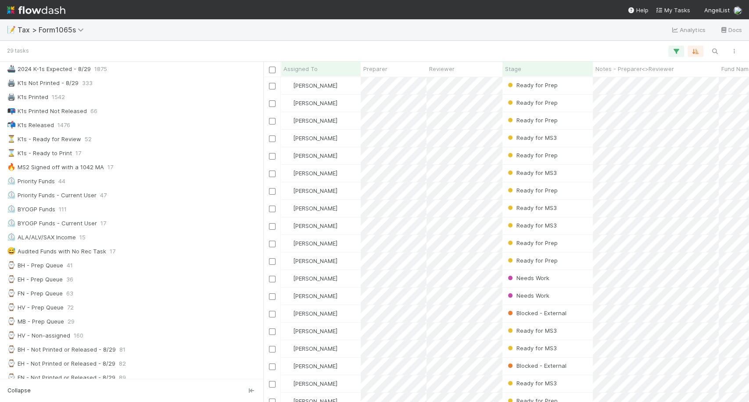
scroll to position [49, 0]
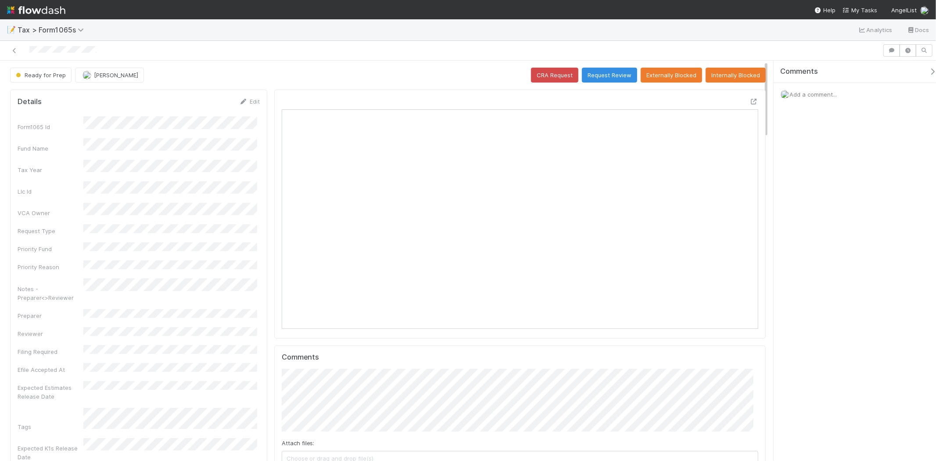
scroll to position [171, 464]
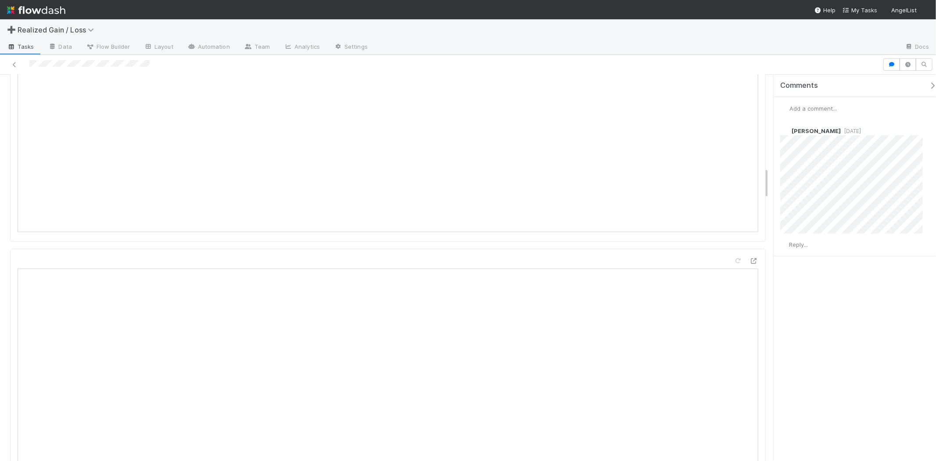
scroll to position [1072, 0]
